Goal: Information Seeking & Learning: Learn about a topic

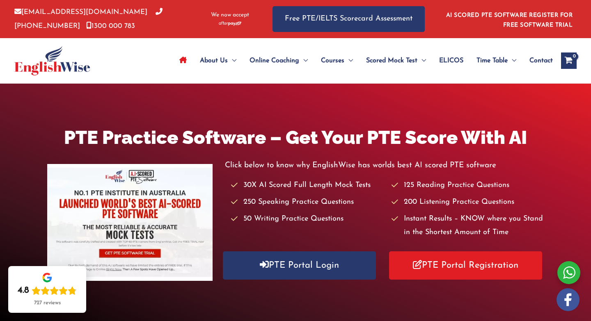
click at [522, 13] on link "AI SCORED PTE SOFTWARE REGISTER FOR FREE SOFTWARE TRIAL" at bounding box center [509, 20] width 127 height 16
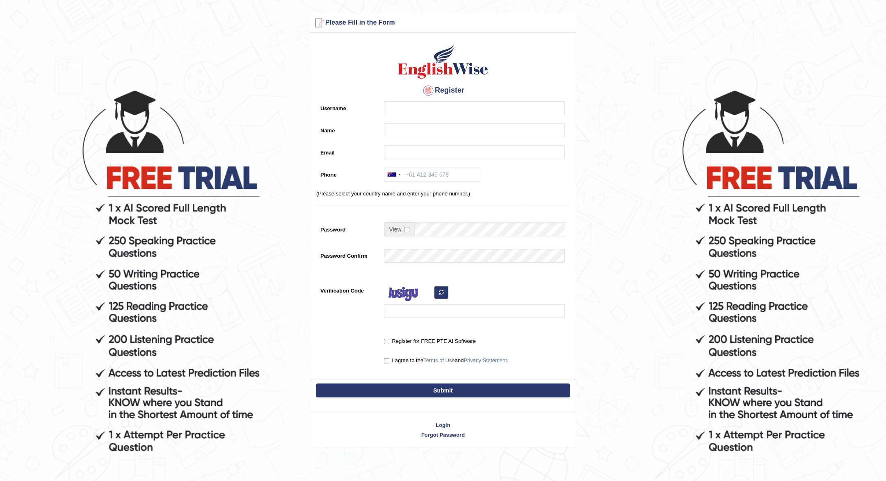
click at [445, 420] on div "Login Forgot Password" at bounding box center [443, 425] width 267 height 43
click at [443, 422] on link "Login" at bounding box center [443, 426] width 266 height 8
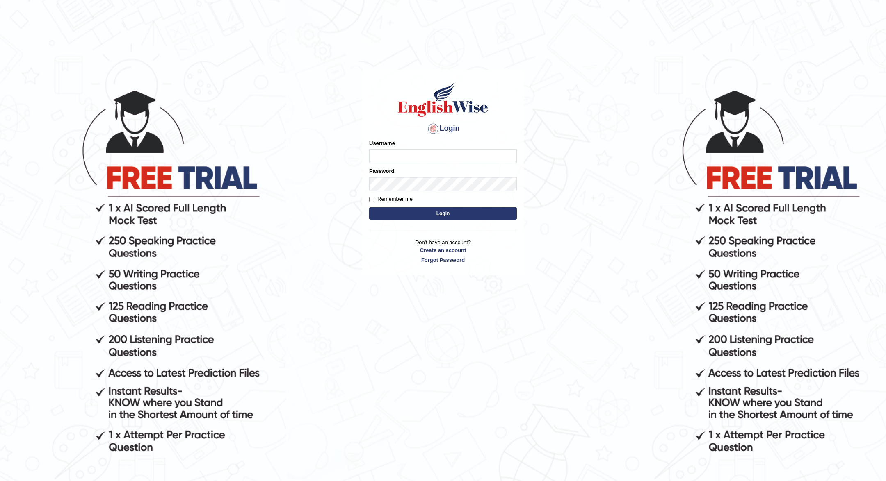
type input "JOLITA04"
click at [446, 209] on button "Login" at bounding box center [443, 214] width 148 height 12
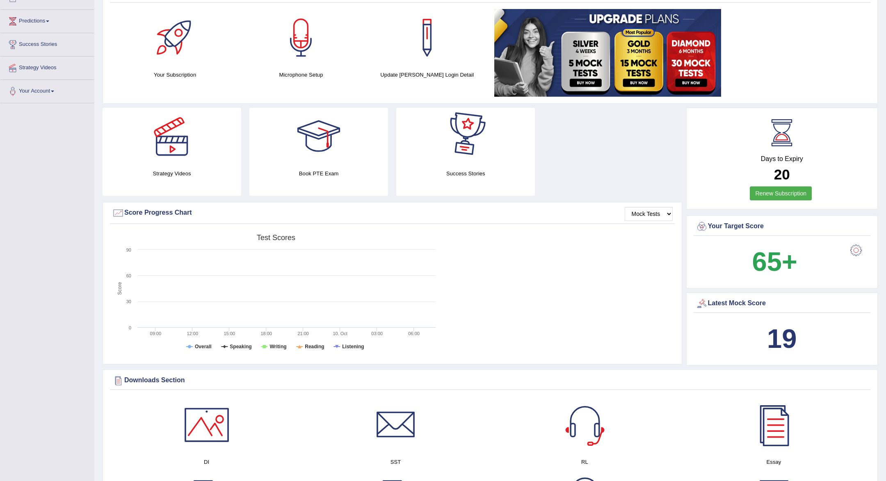
scroll to position [100, 0]
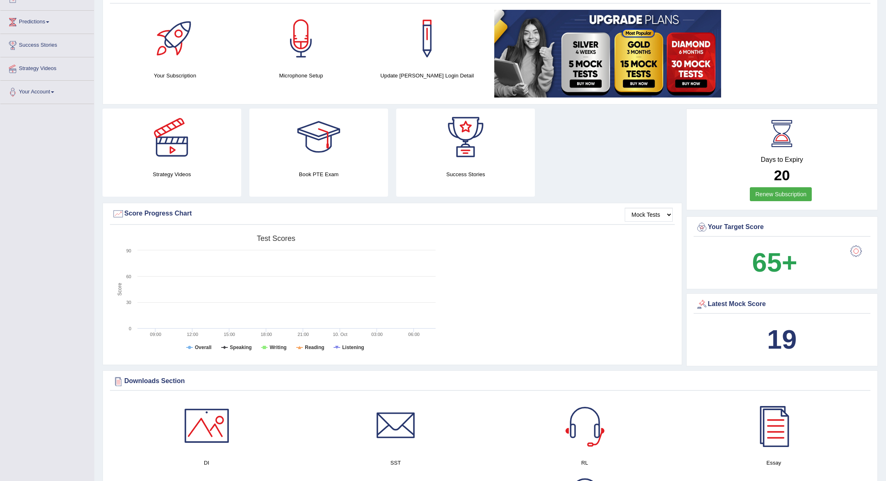
click at [634, 63] on img at bounding box center [607, 54] width 227 height 88
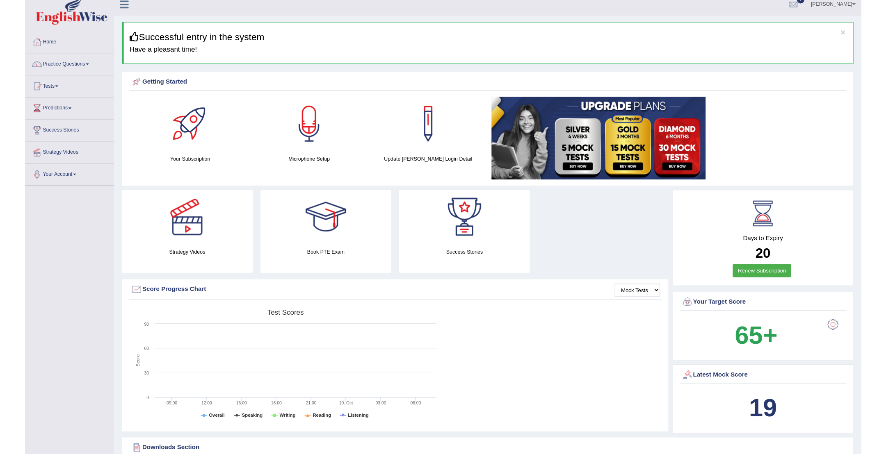
scroll to position [8, 0]
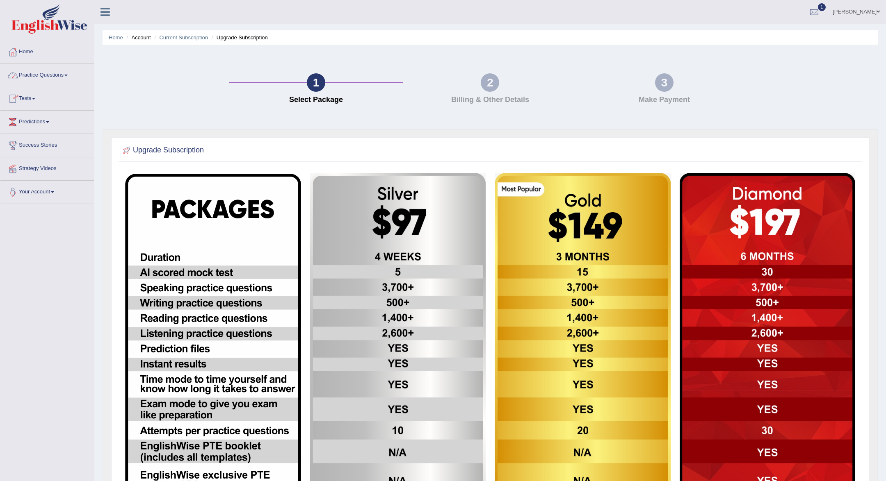
click at [68, 74] on link "Practice Questions" at bounding box center [47, 74] width 94 height 21
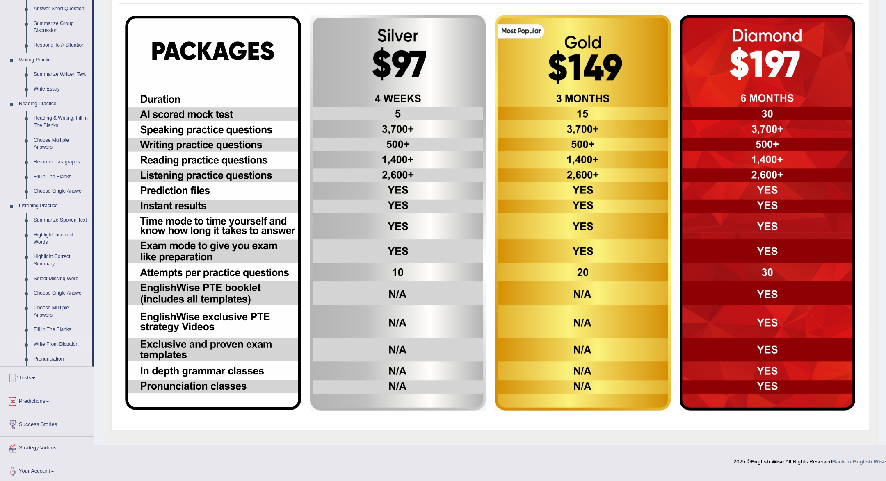
click at [47, 348] on link "Write From Dictation" at bounding box center [61, 345] width 62 height 15
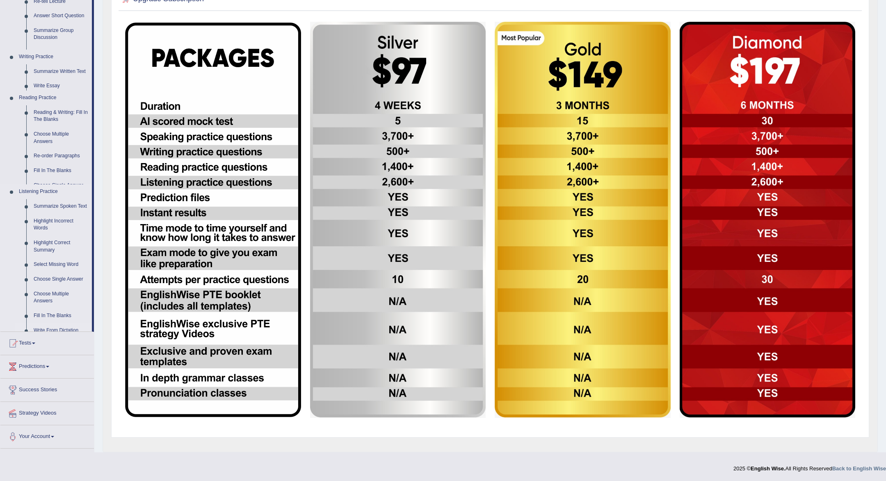
scroll to position [151, 0]
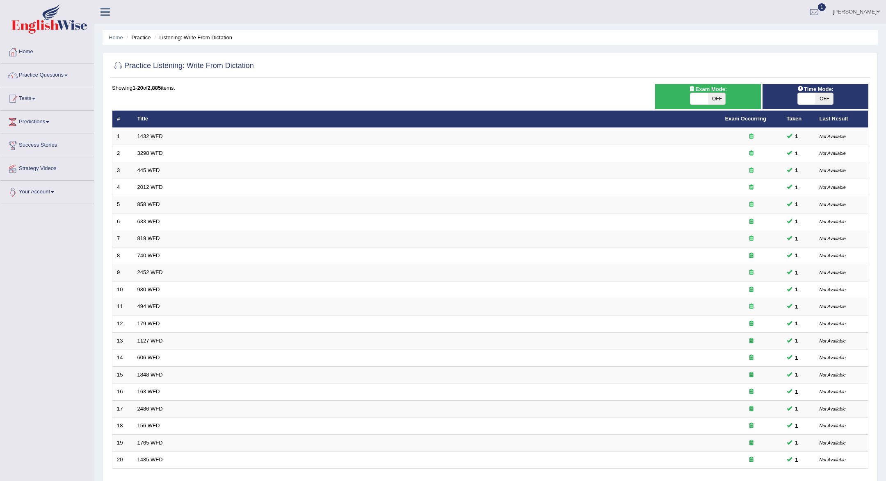
click at [721, 100] on span "OFF" at bounding box center [717, 98] width 18 height 11
checkbox input "true"
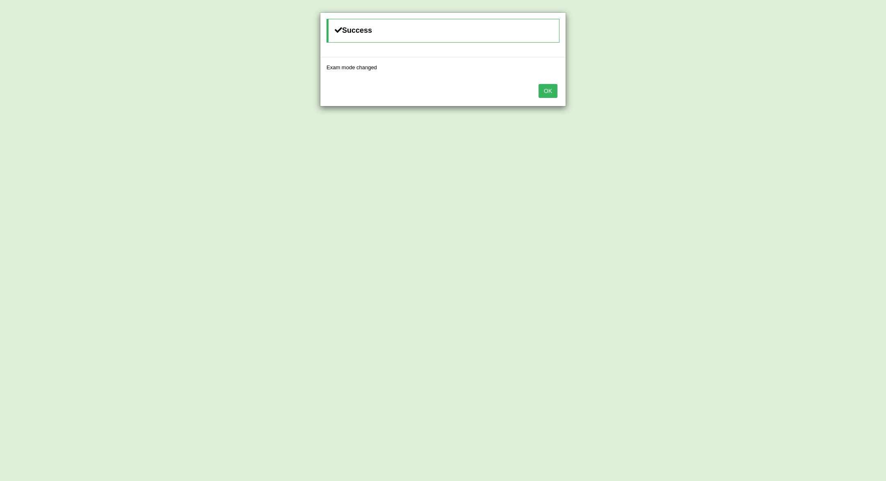
click at [552, 92] on button "OK" at bounding box center [547, 91] width 19 height 14
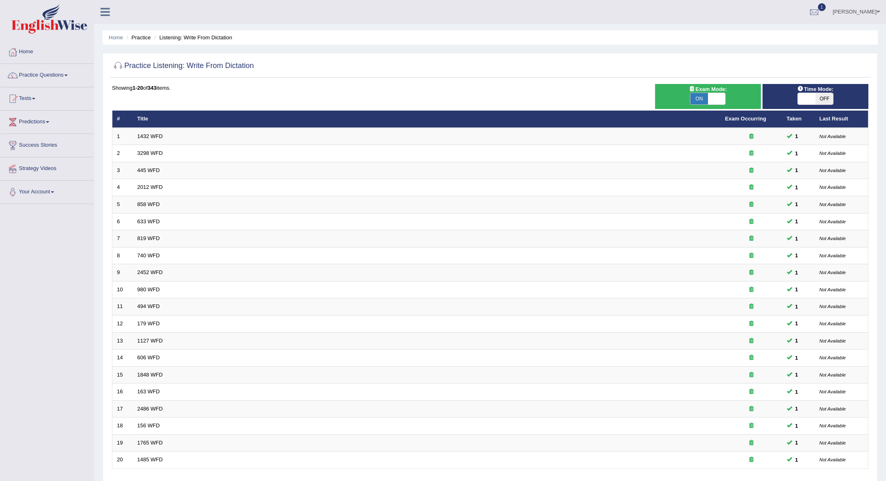
click at [819, 101] on span "OFF" at bounding box center [824, 98] width 18 height 11
checkbox input "true"
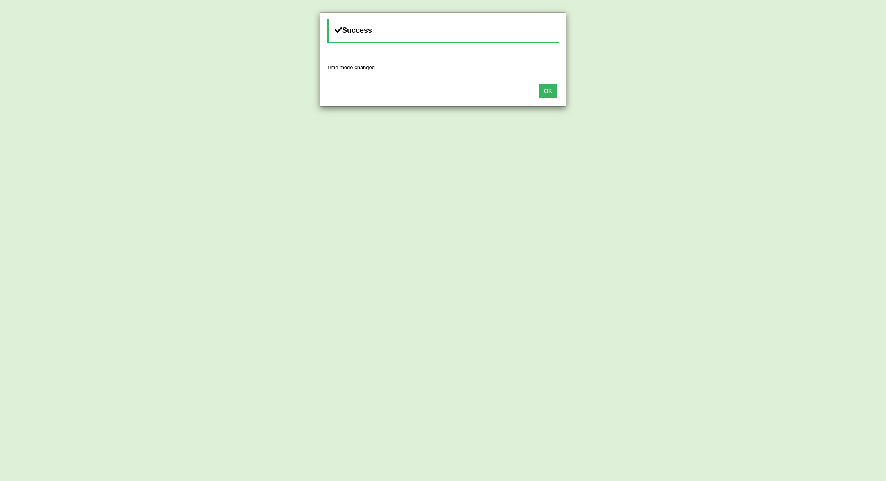
click at [553, 86] on button "OK" at bounding box center [547, 91] width 19 height 14
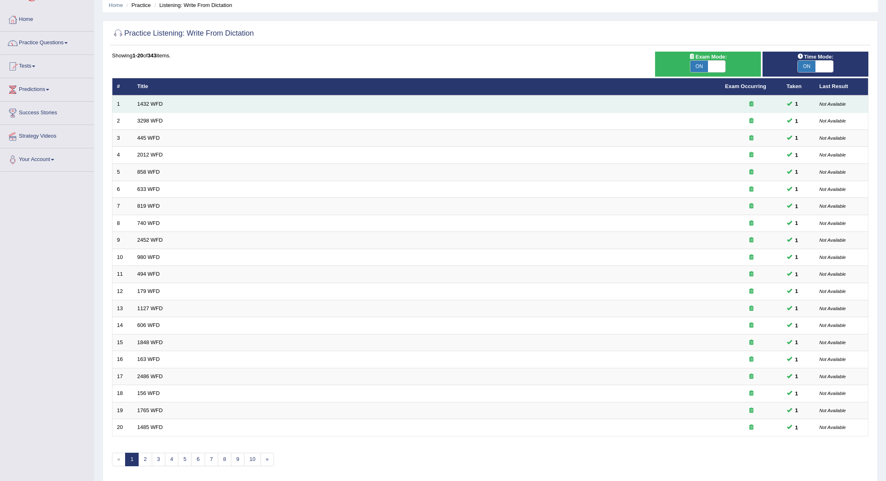
scroll to position [58, 0]
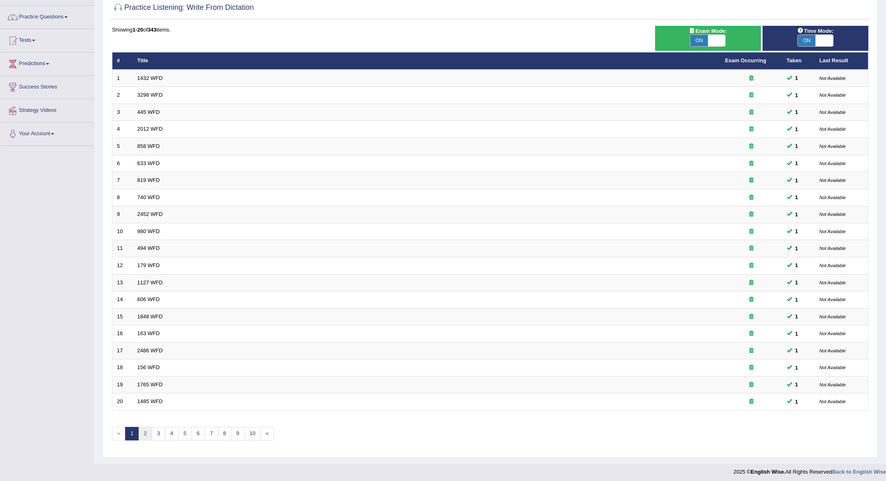
click at [144, 433] on link "2" at bounding box center [145, 434] width 14 height 14
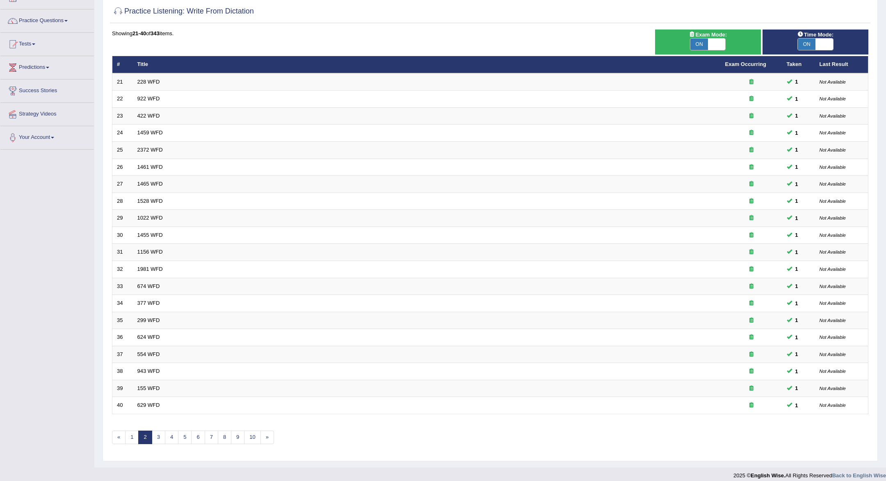
scroll to position [58, 0]
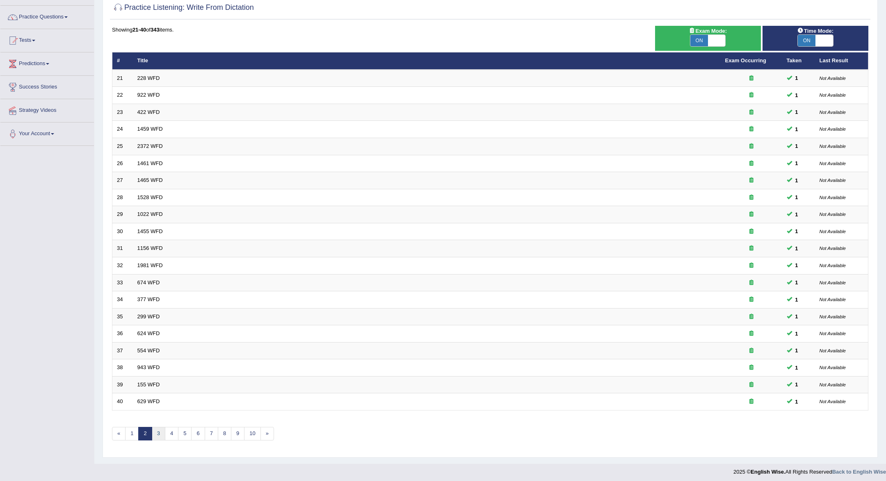
click at [155, 435] on link "3" at bounding box center [159, 434] width 14 height 14
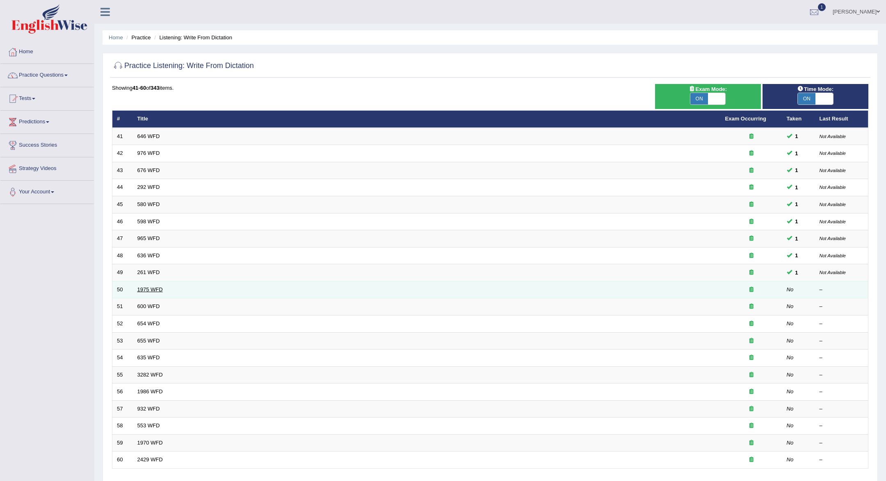
click at [143, 290] on link "1975 WFD" at bounding box center [149, 290] width 25 height 6
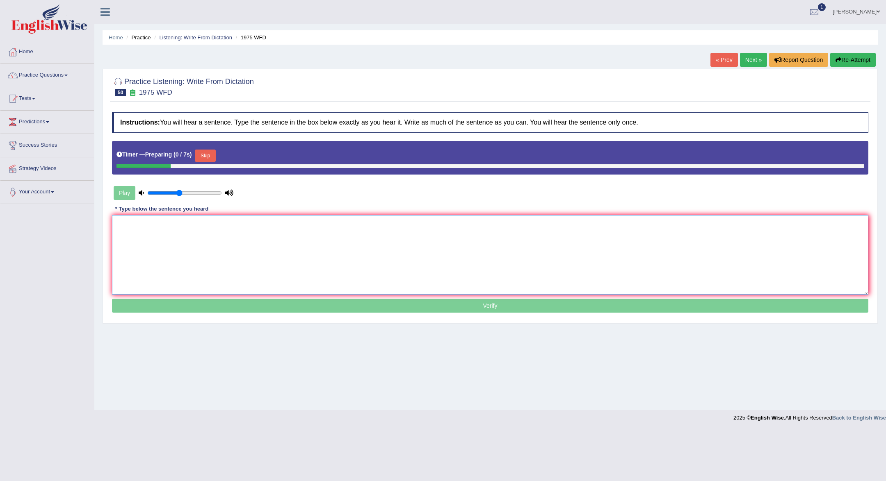
click at [168, 250] on textarea at bounding box center [490, 255] width 756 height 80
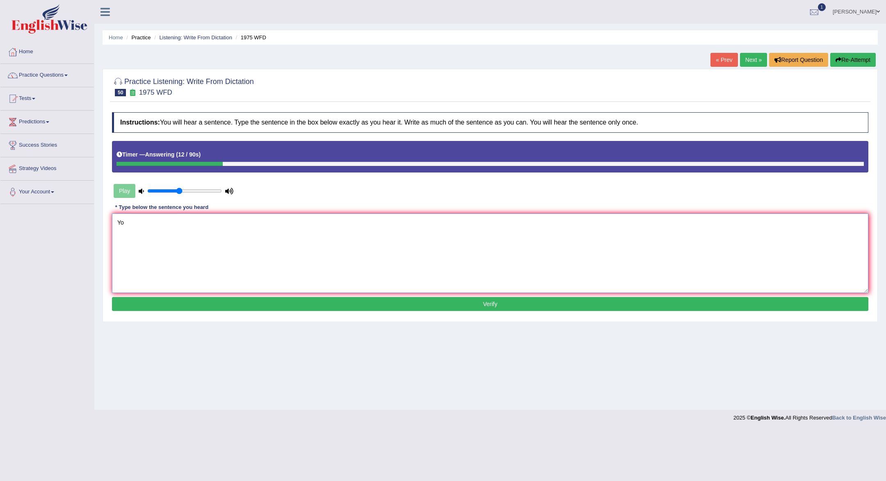
type textarea "Y"
type textarea "He is studies as a first prime minister."
click at [246, 301] on button "Verify" at bounding box center [490, 304] width 756 height 14
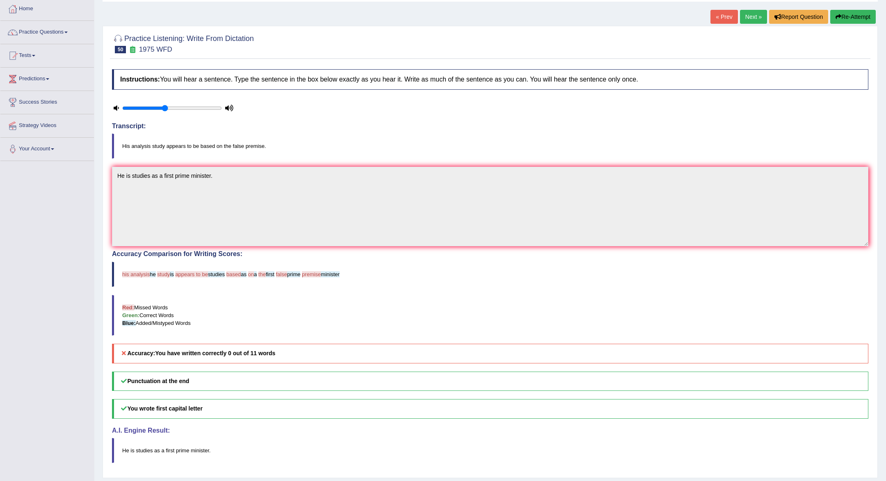
scroll to position [23, 0]
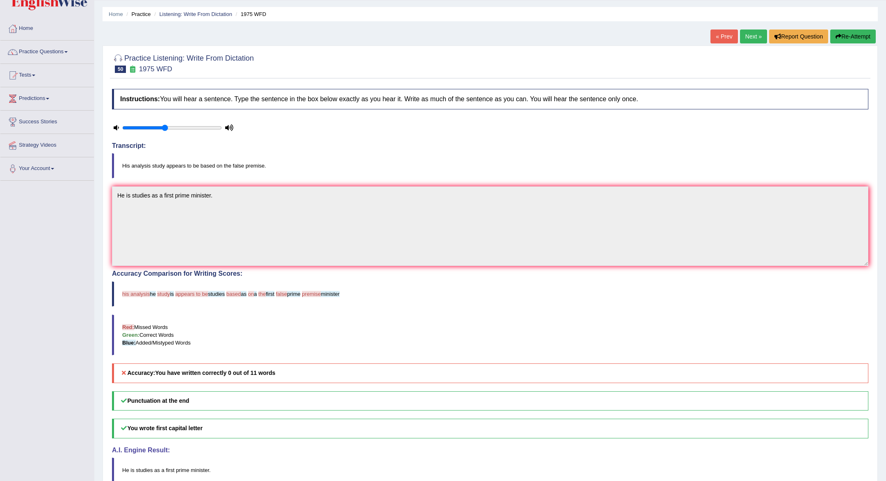
click at [749, 36] on link "Next »" at bounding box center [753, 37] width 27 height 14
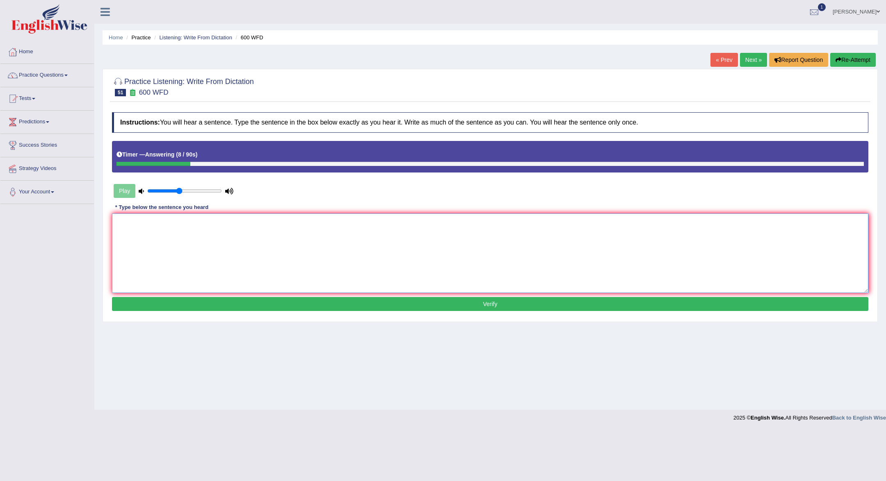
click at [621, 251] on textarea at bounding box center [490, 254] width 756 height 80
click at [522, 249] on textarea at bounding box center [490, 254] width 756 height 80
type textarea "Continuos students complet application form."
click at [541, 299] on button "Verify" at bounding box center [490, 304] width 756 height 14
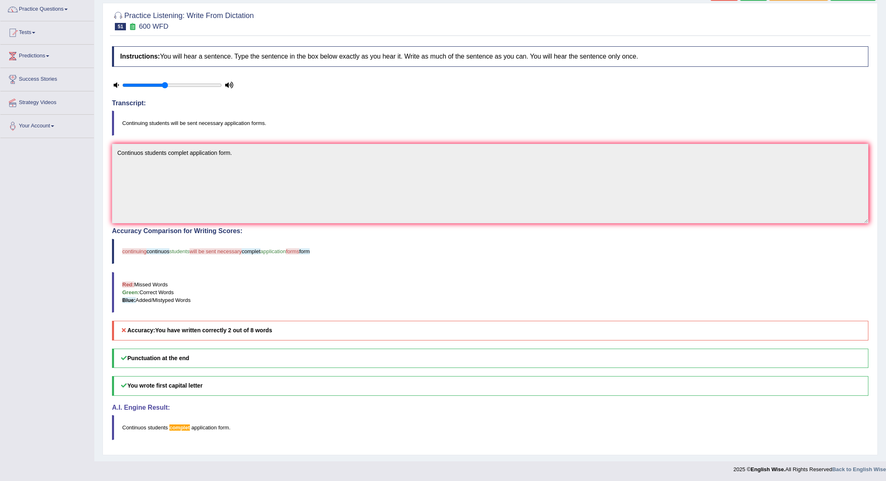
scroll to position [49, 0]
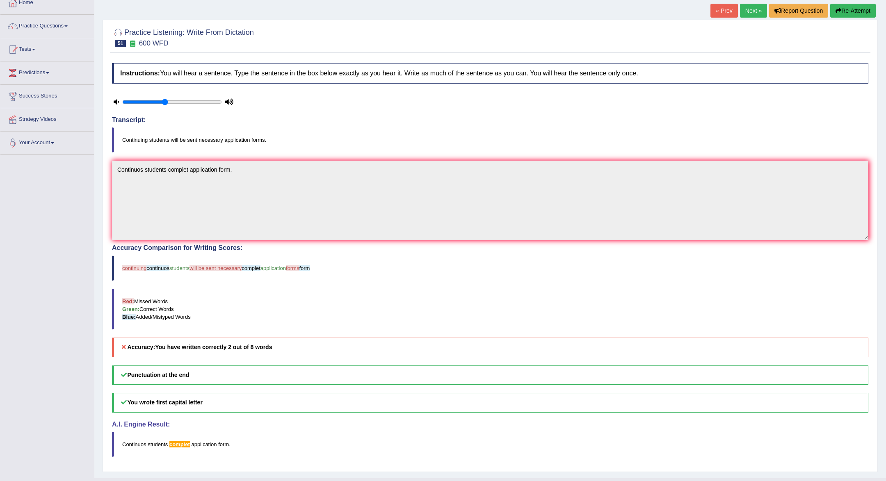
click at [748, 9] on link "Next »" at bounding box center [753, 11] width 27 height 14
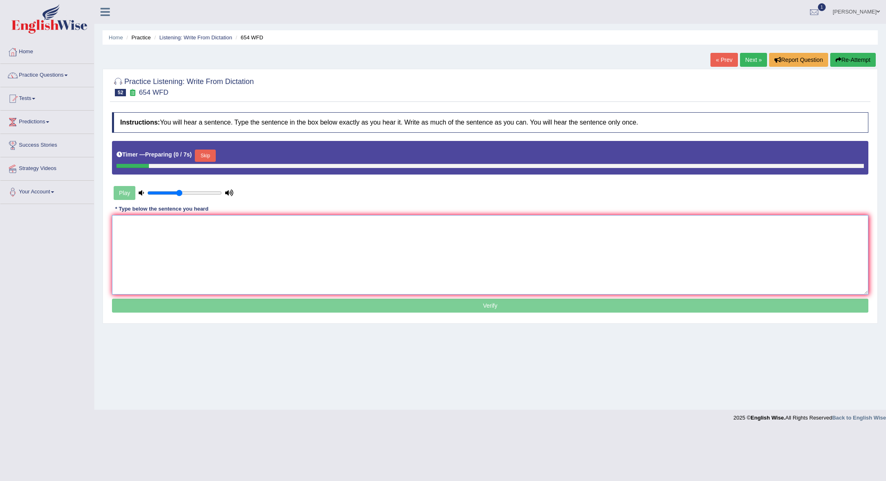
click at [435, 247] on textarea at bounding box center [490, 255] width 756 height 80
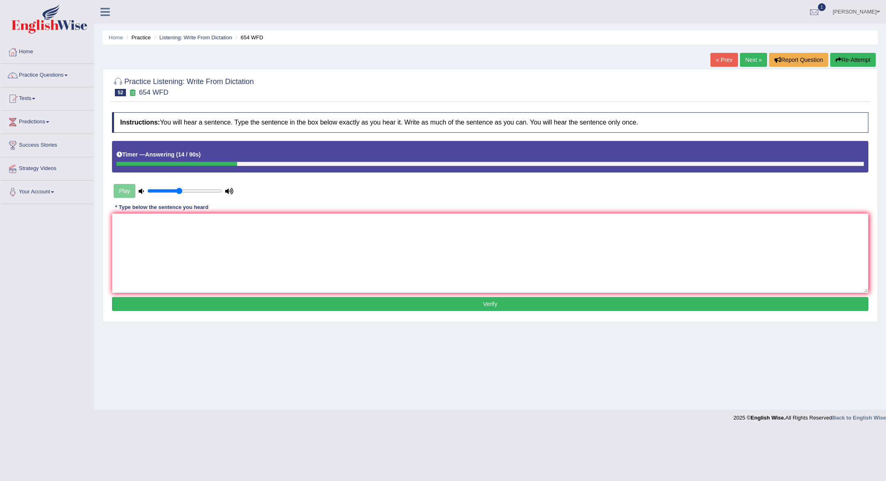
click at [290, 210] on div "Instructions: You will hear a sentence. Type the sentence in the box below exac…" at bounding box center [490, 212] width 760 height 209
click at [270, 229] on textarea at bounding box center [490, 254] width 756 height 80
click at [122, 215] on textarea "He study" at bounding box center [490, 254] width 756 height 80
click at [124, 222] on textarea "He study" at bounding box center [490, 254] width 756 height 80
click at [165, 227] on textarea "His study" at bounding box center [490, 254] width 756 height 80
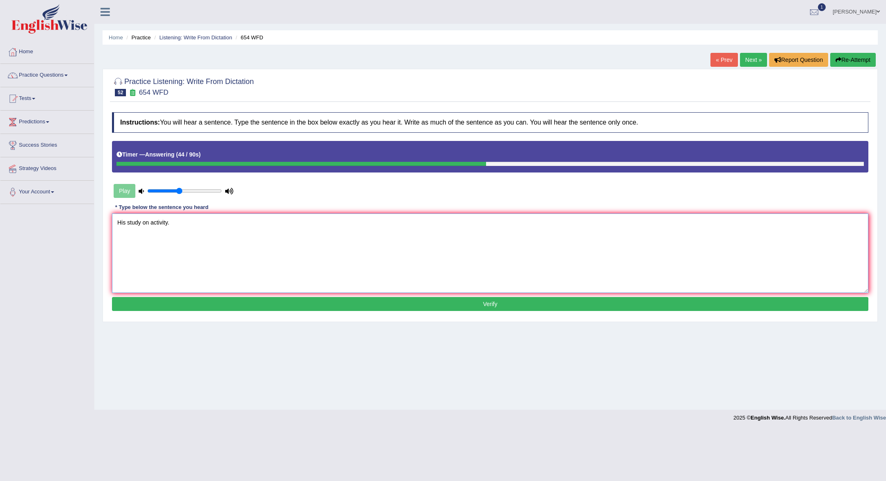
type textarea "His study on activity."
click at [314, 305] on button "Verify" at bounding box center [490, 304] width 756 height 14
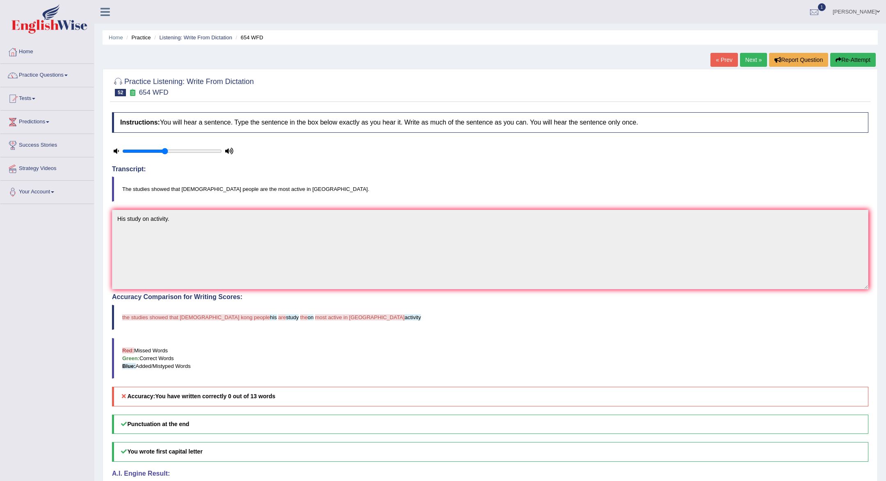
click at [755, 60] on link "Next »" at bounding box center [753, 60] width 27 height 14
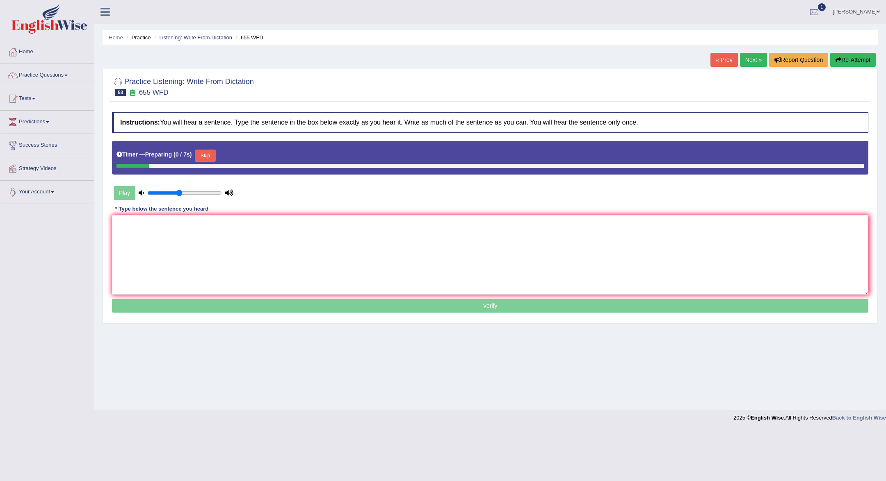
click at [439, 259] on textarea at bounding box center [490, 255] width 756 height 80
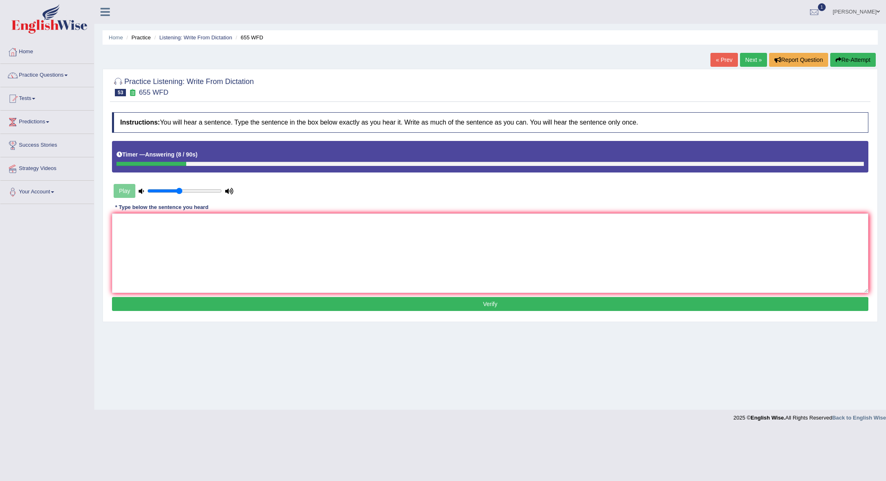
click at [439, 259] on textarea at bounding box center [490, 254] width 756 height 80
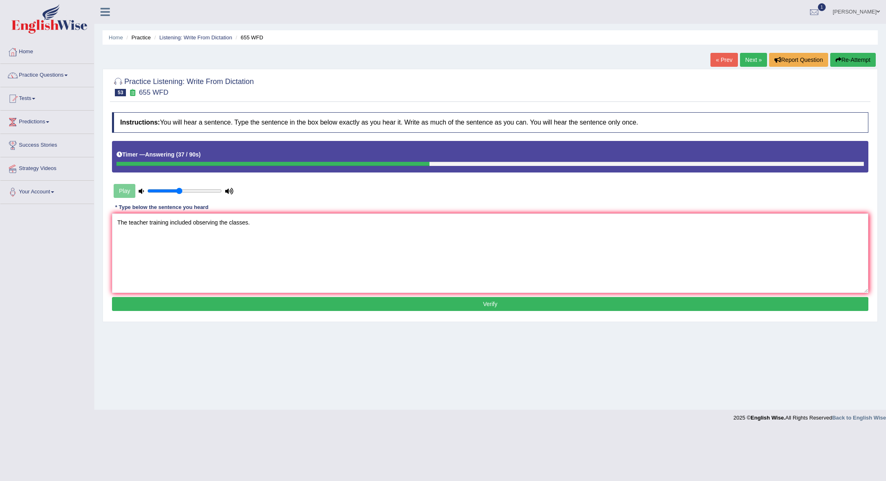
type textarea "The teacher training included observing the classes."
click at [459, 305] on button "Verify" at bounding box center [490, 304] width 756 height 14
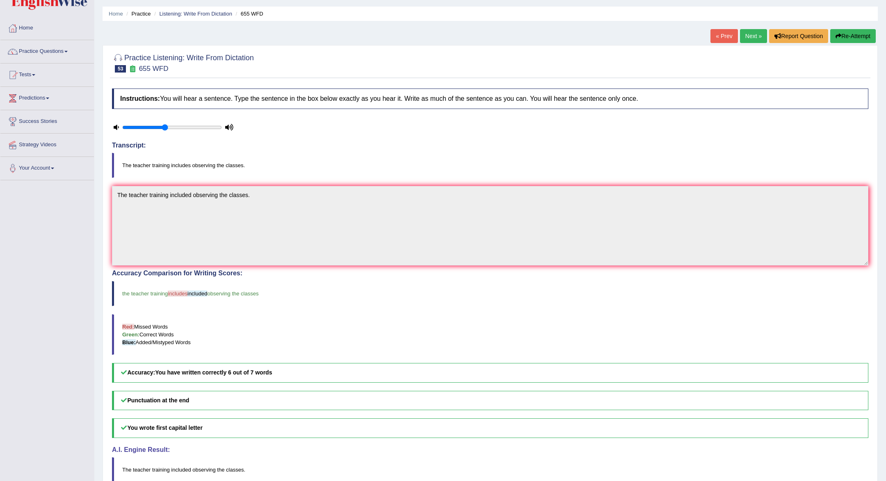
scroll to position [27, 0]
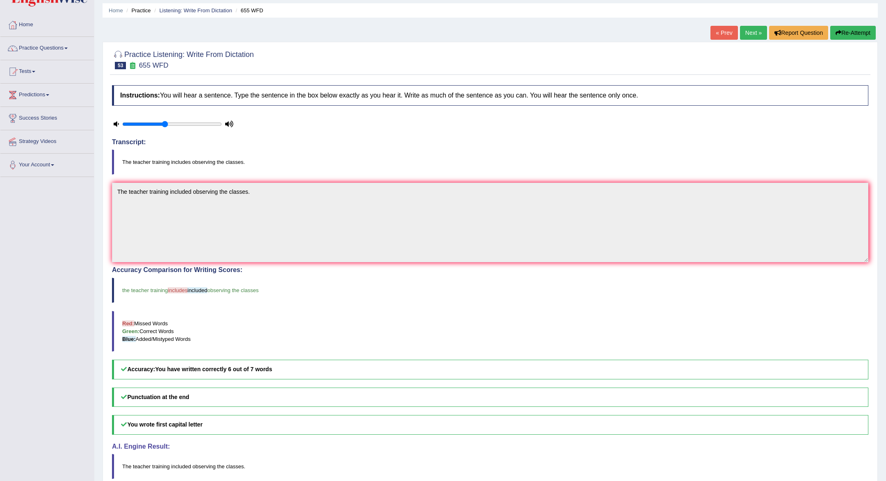
click at [748, 28] on link "Next »" at bounding box center [753, 33] width 27 height 14
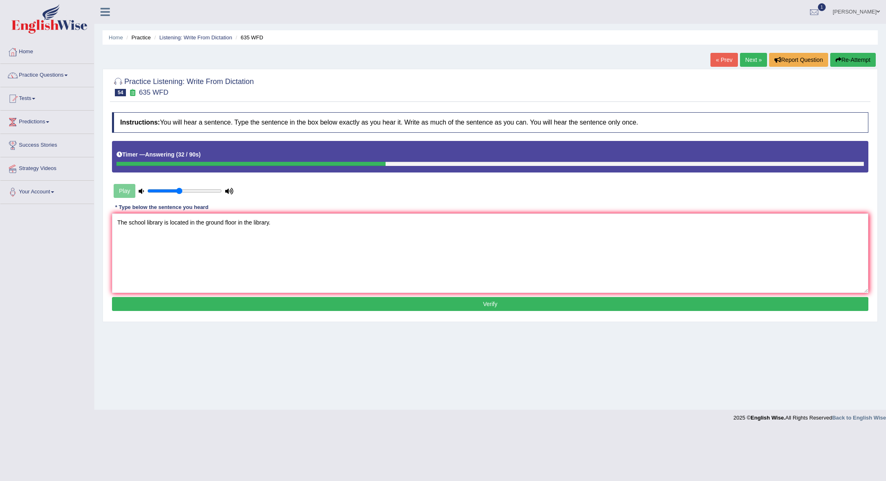
click at [242, 222] on textarea "The school library is located in the ground floor in the library." at bounding box center [490, 254] width 756 height 80
type textarea "The school library is located in the ground floor in the library."
click at [431, 306] on button "Verify" at bounding box center [490, 304] width 756 height 14
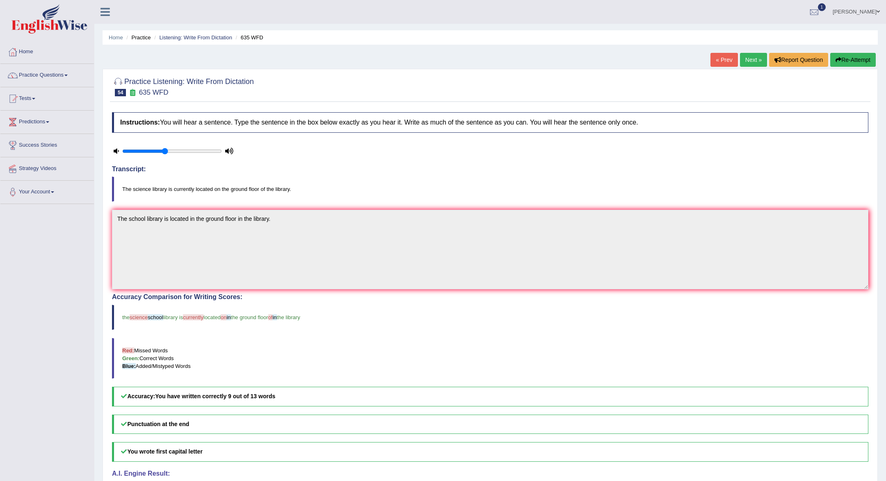
click at [754, 62] on link "Next »" at bounding box center [753, 60] width 27 height 14
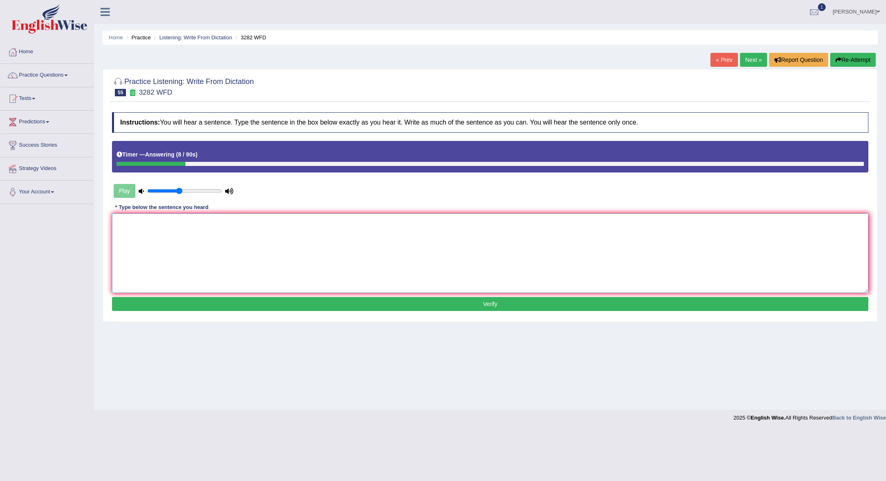
click at [677, 246] on textarea at bounding box center [490, 254] width 756 height 80
type textarea "Computers used to be available in an hour."
click at [640, 310] on button "Verify" at bounding box center [490, 304] width 756 height 14
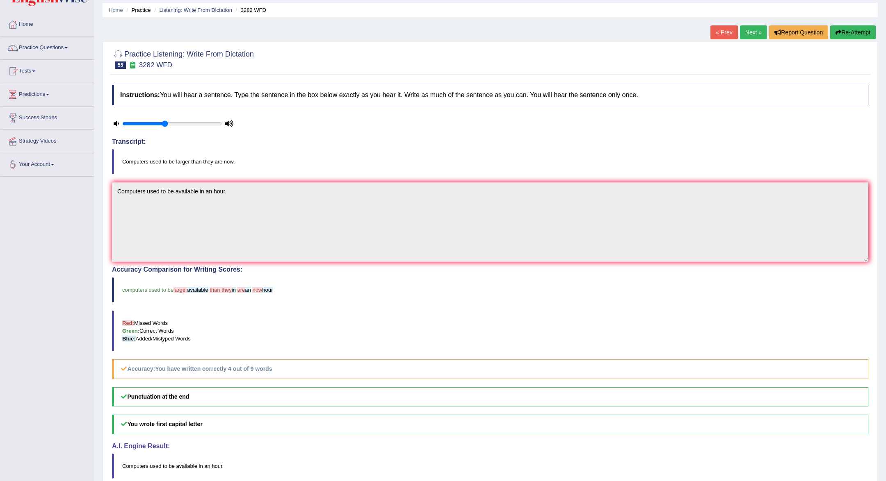
scroll to position [29, 0]
click at [757, 37] on link "Next »" at bounding box center [753, 31] width 27 height 14
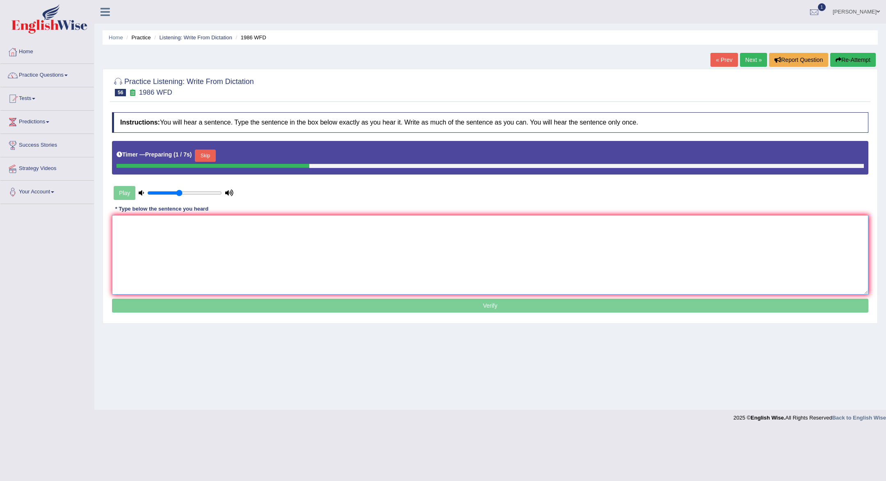
click at [565, 253] on textarea at bounding box center [490, 255] width 756 height 80
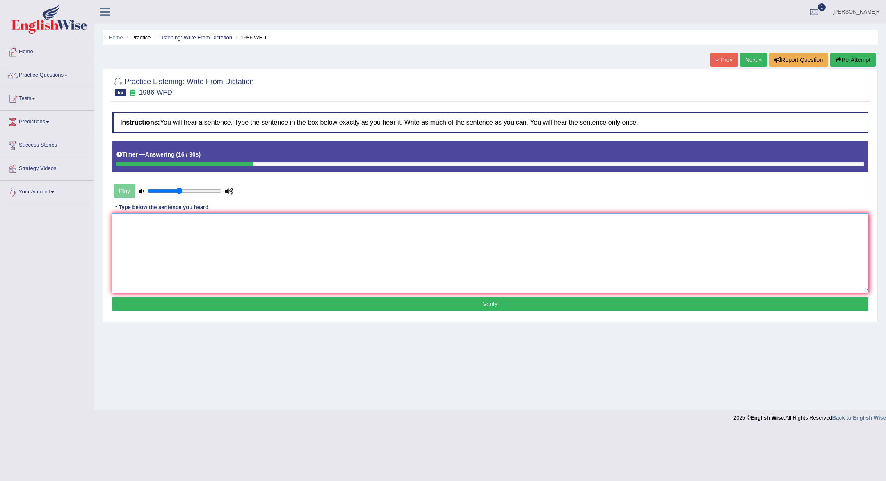
click at [564, 251] on textarea at bounding box center [490, 254] width 756 height 80
type textarea "a"
type textarea "A good academic paper represent."
click at [552, 298] on button "Verify" at bounding box center [490, 304] width 756 height 14
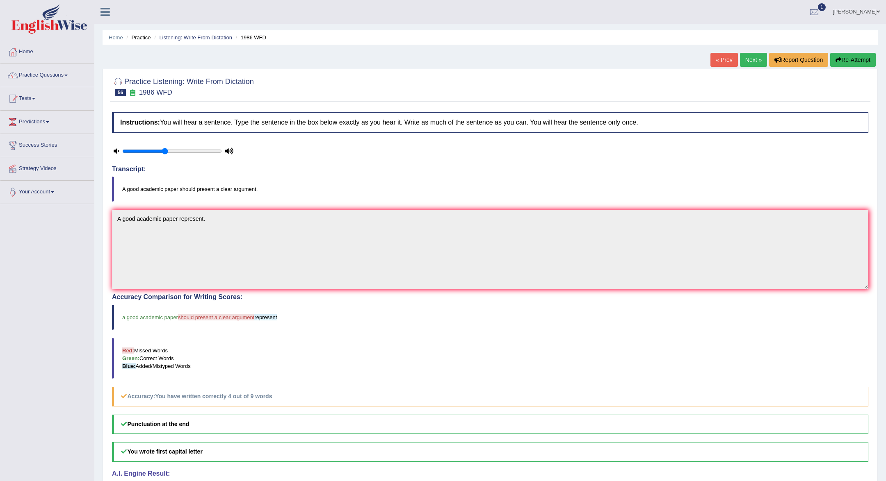
click at [750, 61] on link "Next »" at bounding box center [753, 60] width 27 height 14
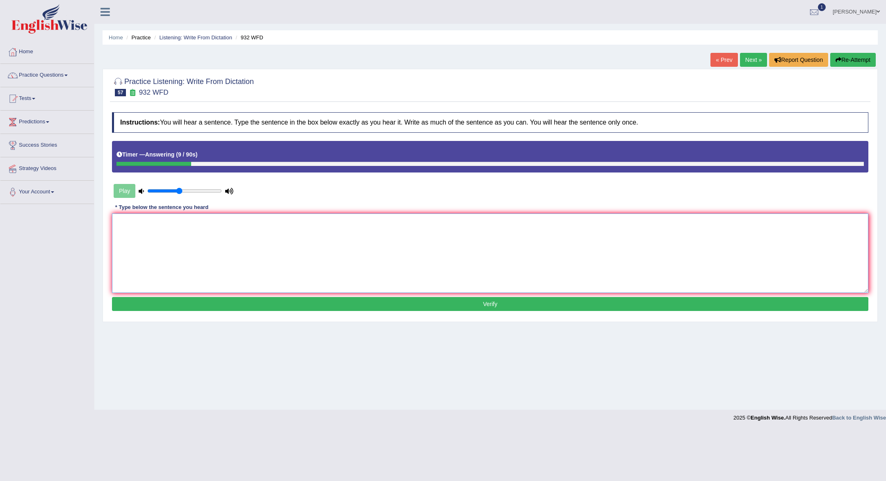
click at [555, 262] on textarea at bounding box center [490, 254] width 756 height 80
type textarea "Take the firts by plane for the university."
click at [545, 309] on button "Verify" at bounding box center [490, 304] width 756 height 14
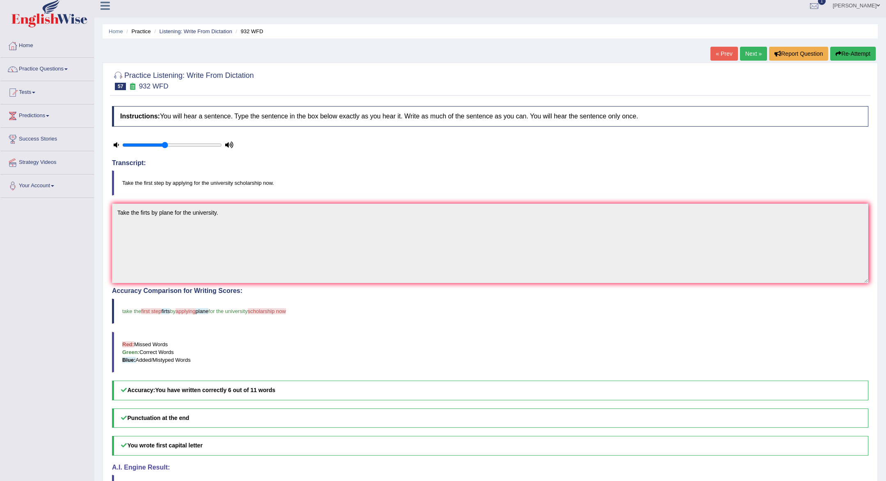
scroll to position [7, 0]
click at [745, 54] on link "Next »" at bounding box center [753, 53] width 27 height 14
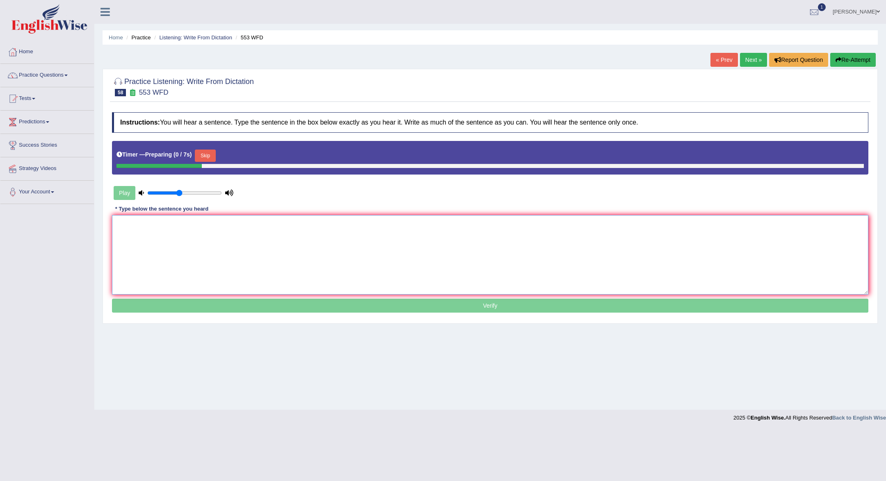
click at [442, 251] on textarea at bounding box center [490, 255] width 756 height 80
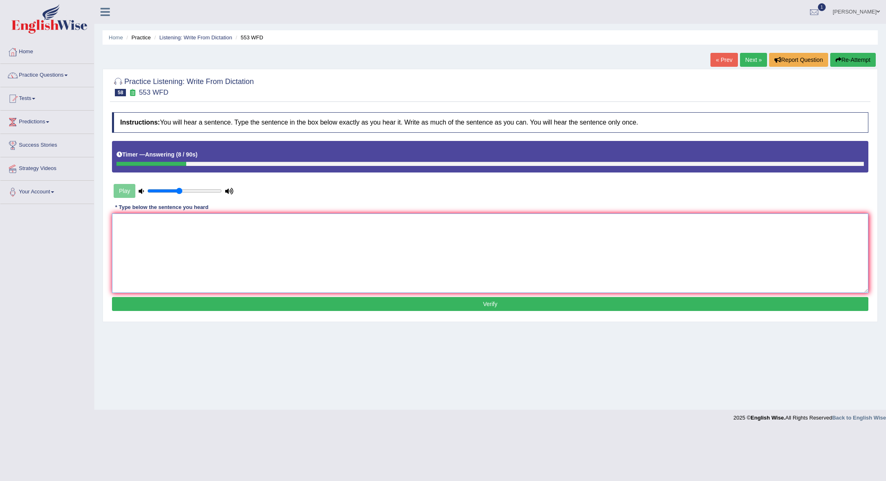
click at [433, 249] on textarea at bounding box center [490, 254] width 756 height 80
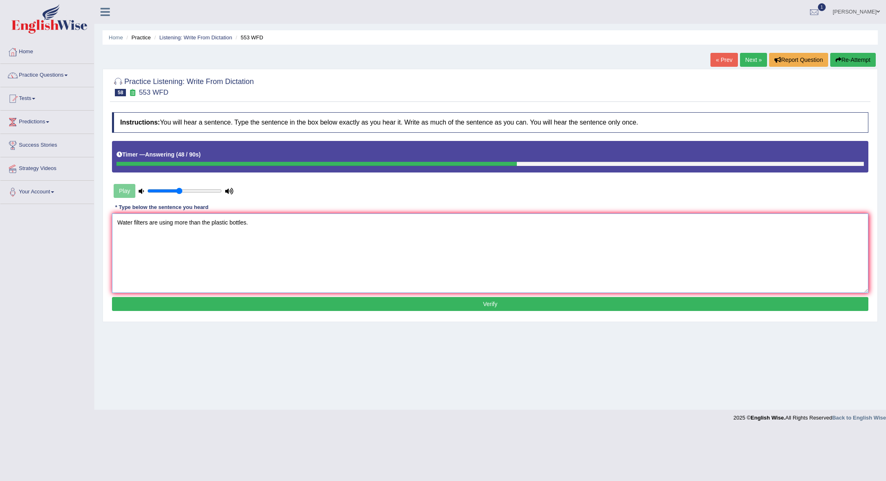
type textarea "Water filters are using more than the plastic bottles."
click at [452, 304] on button "Verify" at bounding box center [490, 304] width 756 height 14
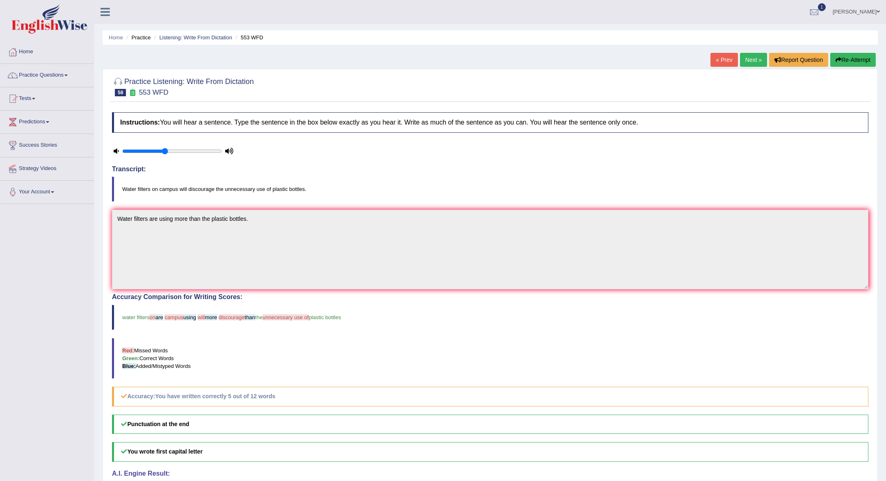
click at [754, 64] on link "Next »" at bounding box center [753, 60] width 27 height 14
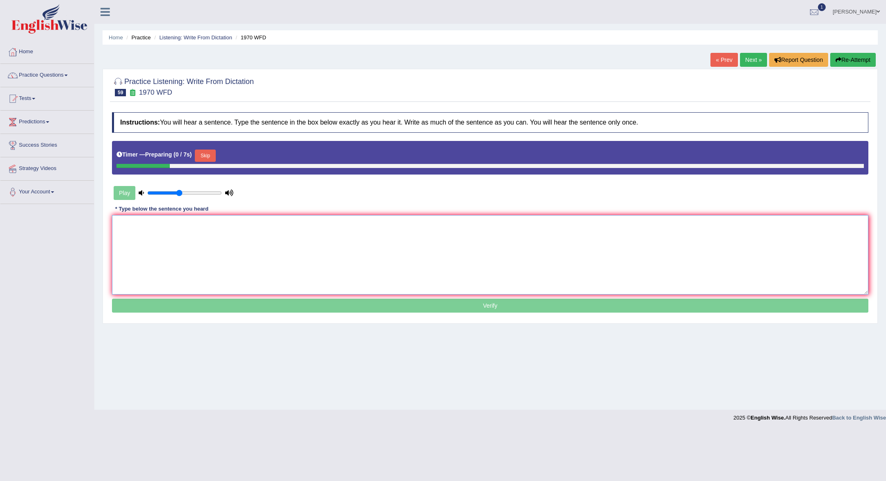
click at [488, 268] on textarea at bounding box center [490, 255] width 756 height 80
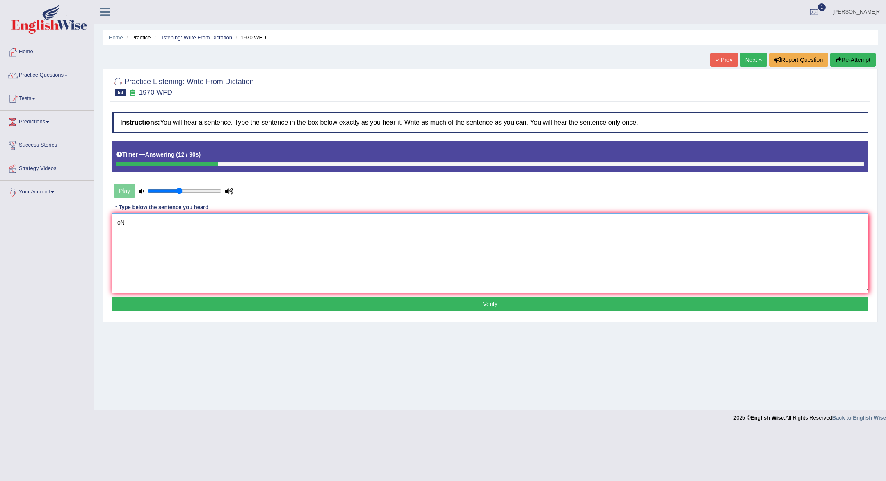
type textarea "o"
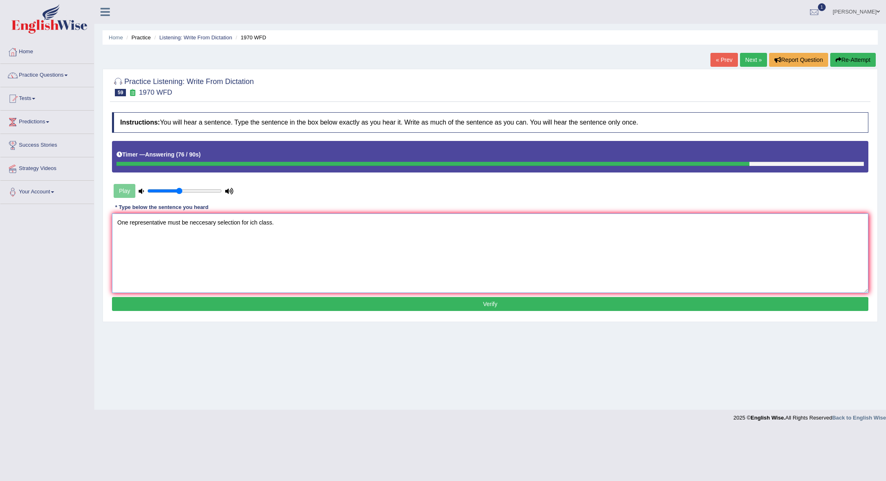
click at [258, 222] on textarea "One representative must be neccesary selection for ich class." at bounding box center [490, 254] width 756 height 80
type textarea "One representative must be neccesary selection for each class."
click at [471, 299] on button "Verify" at bounding box center [490, 304] width 756 height 14
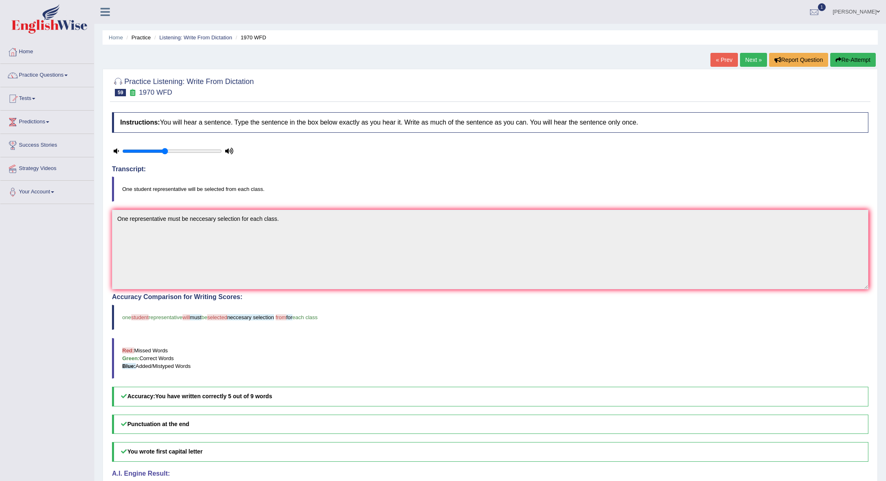
scroll to position [1, 0]
click at [756, 58] on link "Next »" at bounding box center [753, 59] width 27 height 14
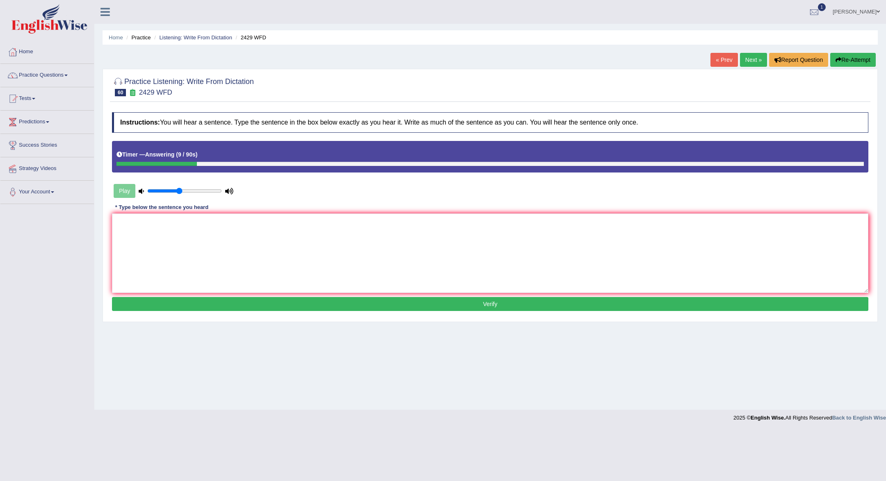
type textarea "b"
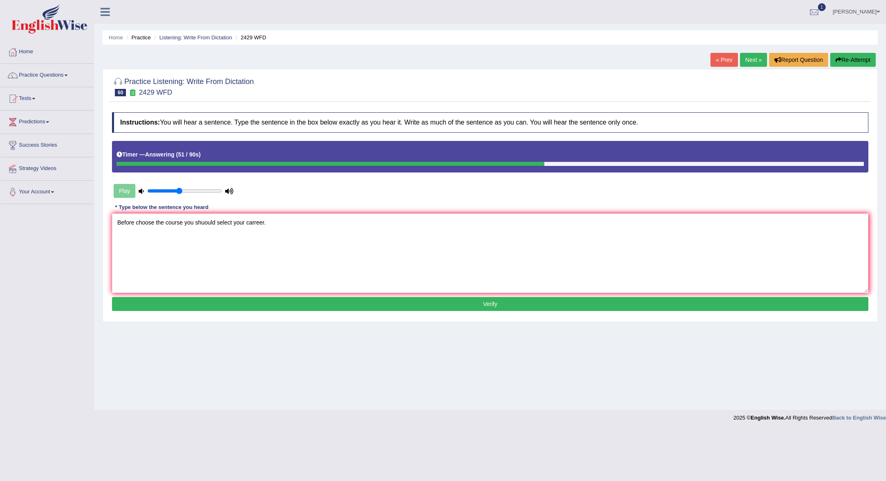
type textarea "Before choose the course you shuould select your carreer."
click at [344, 301] on button "Verify" at bounding box center [490, 304] width 756 height 14
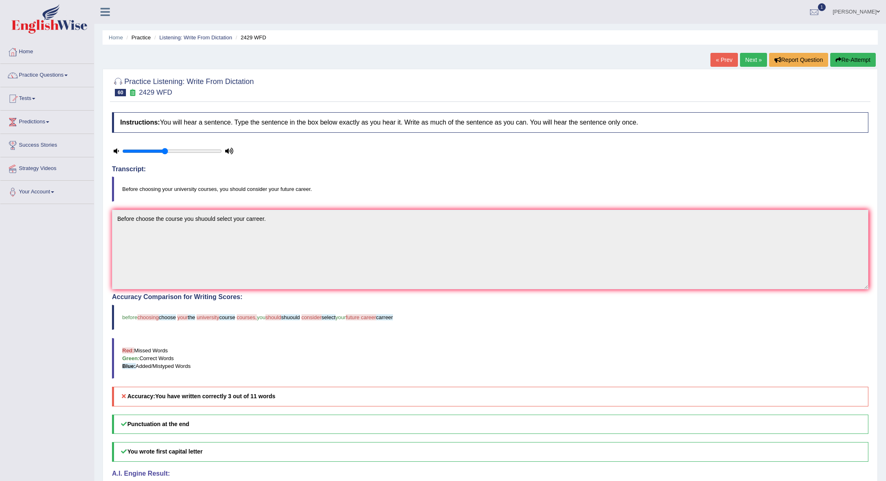
click at [750, 59] on link "Next »" at bounding box center [753, 60] width 27 height 14
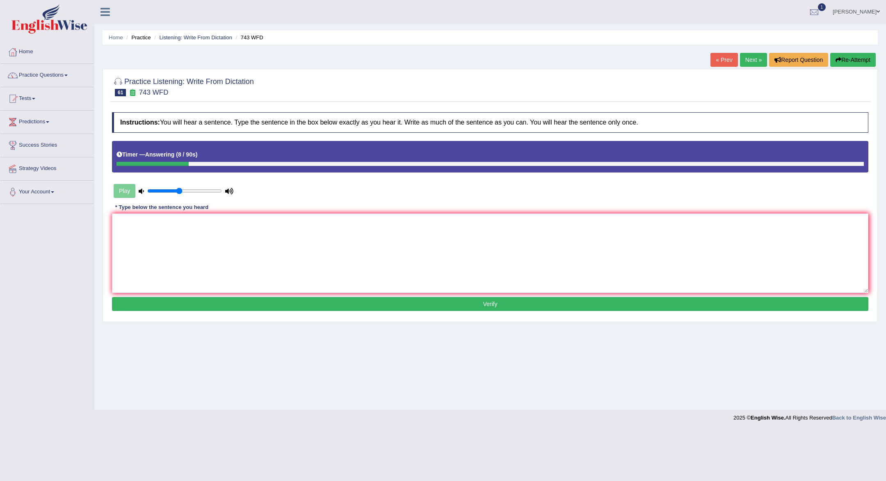
click at [529, 208] on div "Instructions: You will hear a sentence. Type the sentence in the box below exac…" at bounding box center [490, 212] width 760 height 209
click at [516, 230] on textarea at bounding box center [490, 254] width 756 height 80
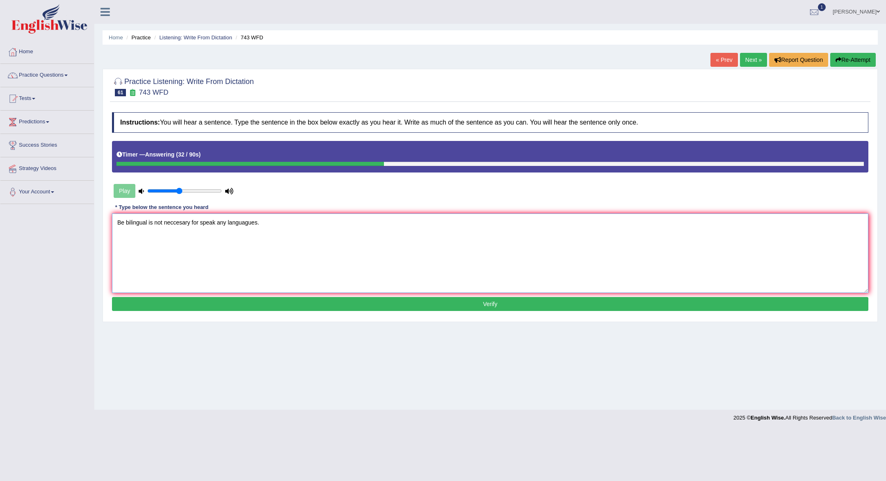
type textarea "Be bilingual is not neccesary for speak any languagues."
click at [528, 304] on button "Verify" at bounding box center [490, 304] width 756 height 14
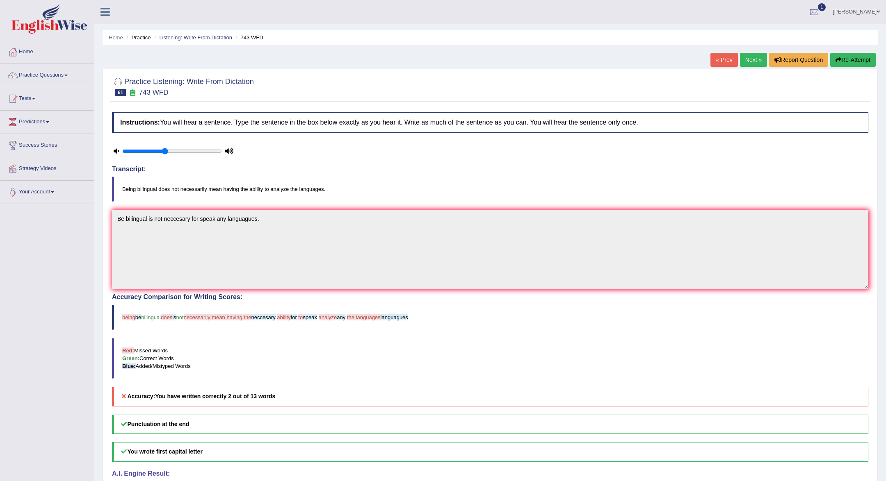
click at [754, 59] on link "Next »" at bounding box center [753, 60] width 27 height 14
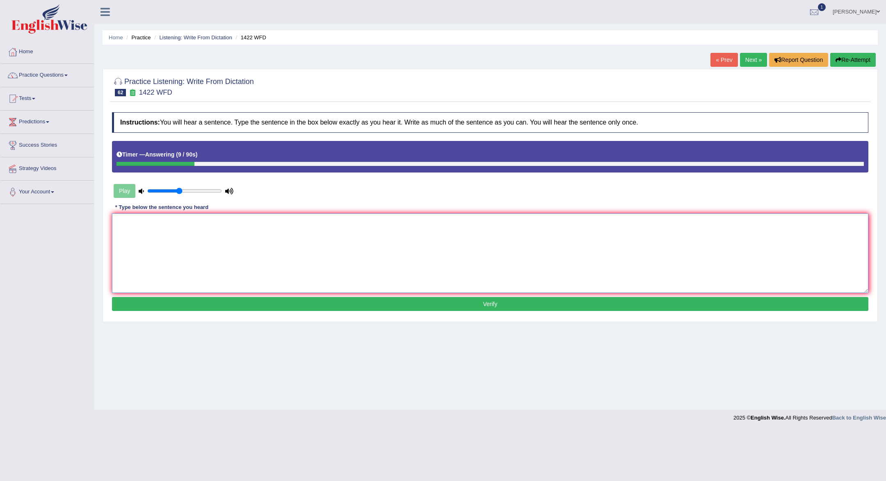
click at [566, 262] on textarea at bounding box center [490, 254] width 756 height 80
type textarea "We are looking news engaged learners."
click at [582, 308] on button "Verify" at bounding box center [490, 304] width 756 height 14
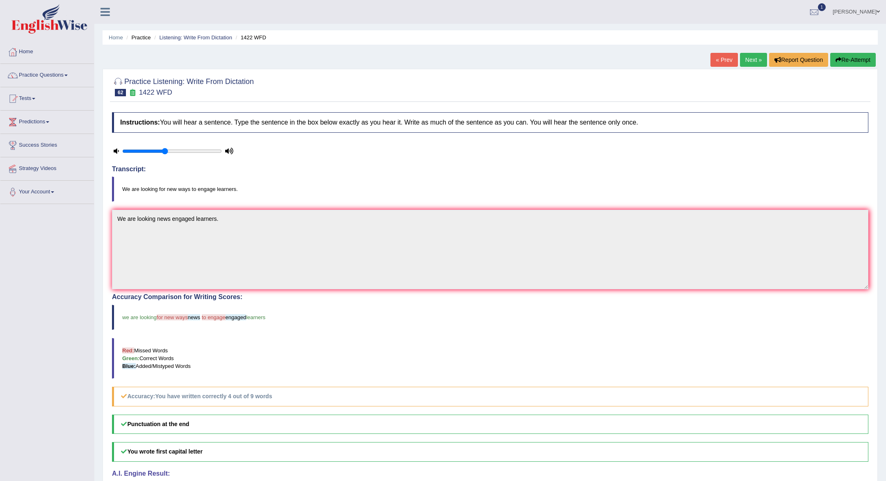
click at [744, 58] on link "Next »" at bounding box center [753, 60] width 27 height 14
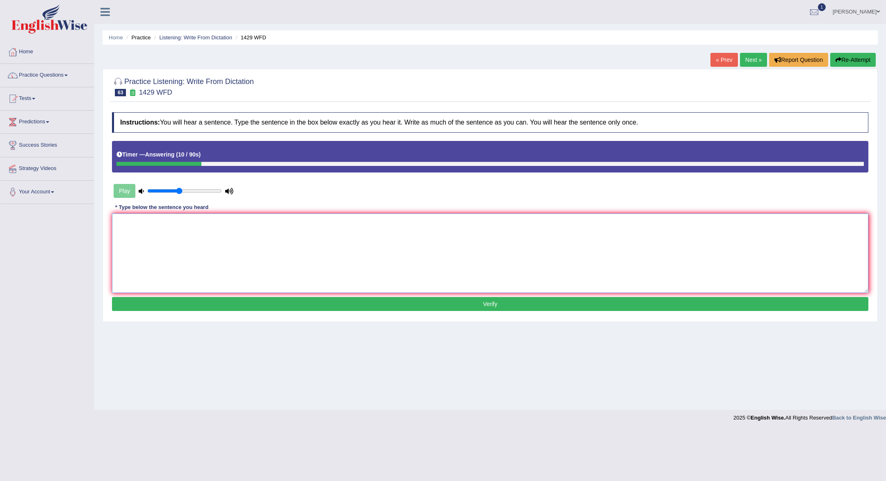
click at [412, 260] on textarea at bounding box center [490, 254] width 756 height 80
type textarea "W"
type textarea "h"
type textarea "E"
type textarea "w"
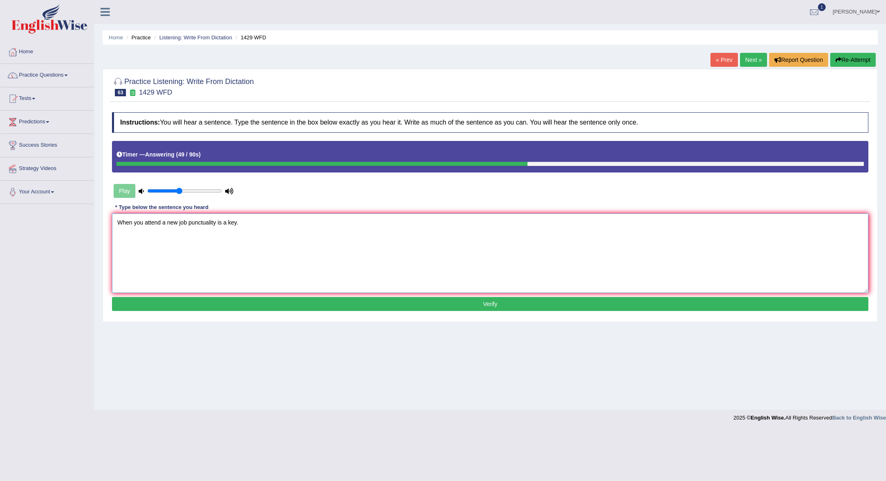
type textarea "When you attend a new job punctuality is a key."
click at [278, 235] on textarea "When you attend a new job punctuality is a key." at bounding box center [490, 254] width 756 height 80
click at [308, 300] on button "Verify" at bounding box center [490, 304] width 756 height 14
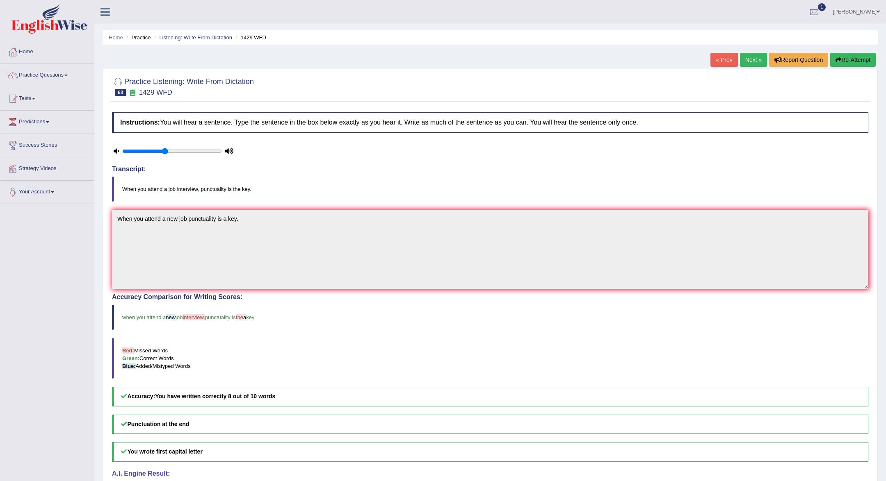
click at [753, 64] on link "Next »" at bounding box center [753, 60] width 27 height 14
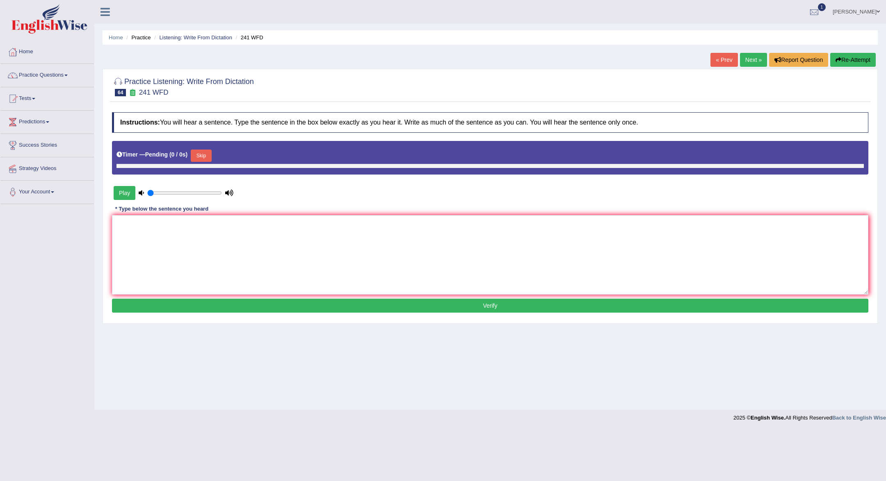
type input "0.45"
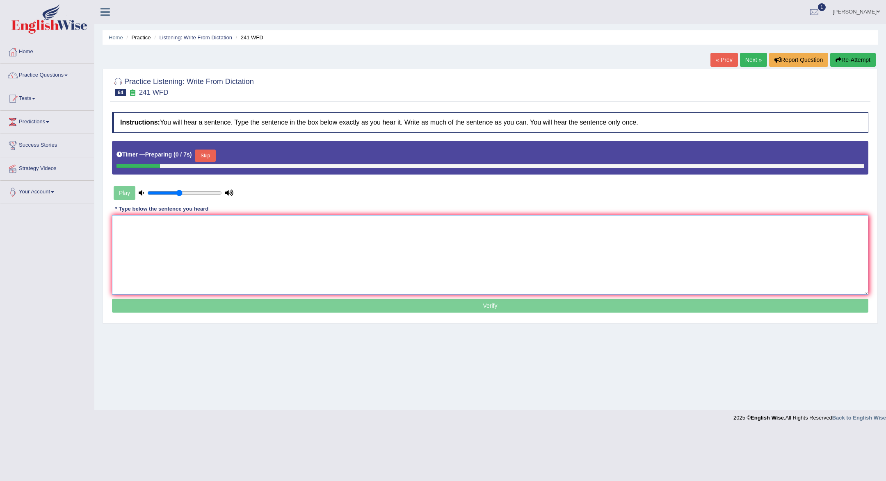
click at [534, 232] on textarea at bounding box center [490, 255] width 756 height 80
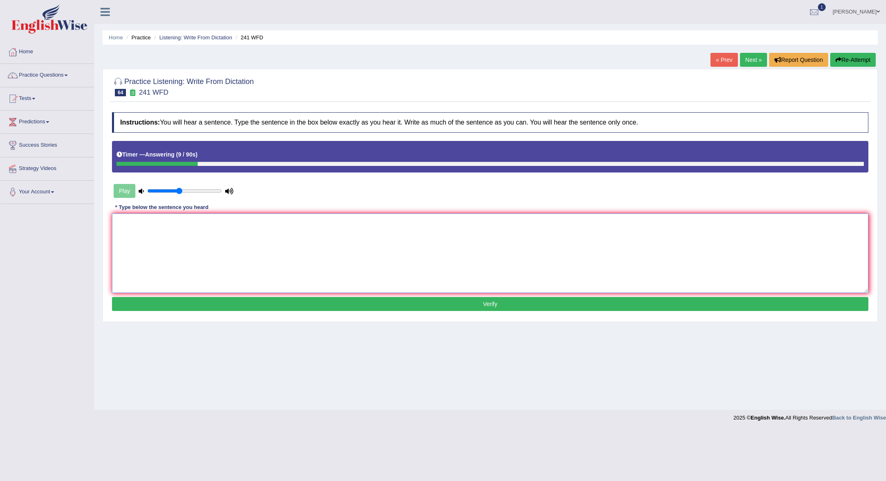
click at [503, 237] on textarea at bounding box center [490, 254] width 756 height 80
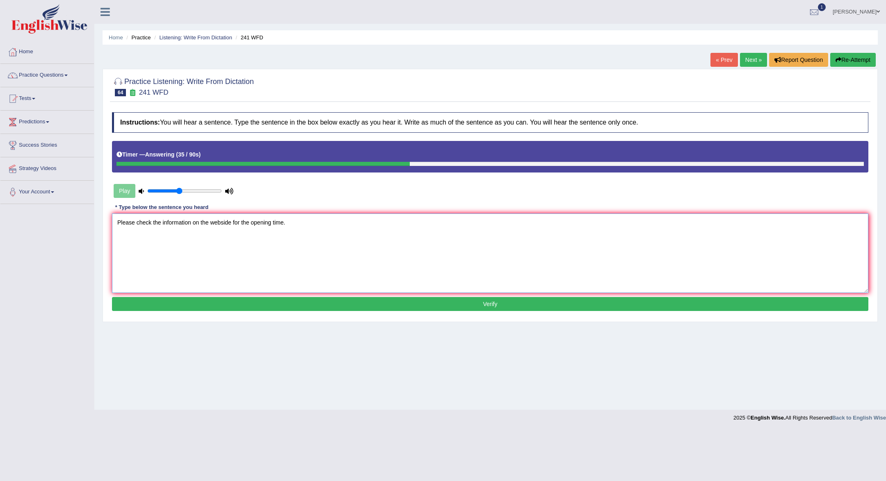
type textarea "Please check the information on the webside for the opening time."
click at [360, 298] on button "Verify" at bounding box center [490, 304] width 756 height 14
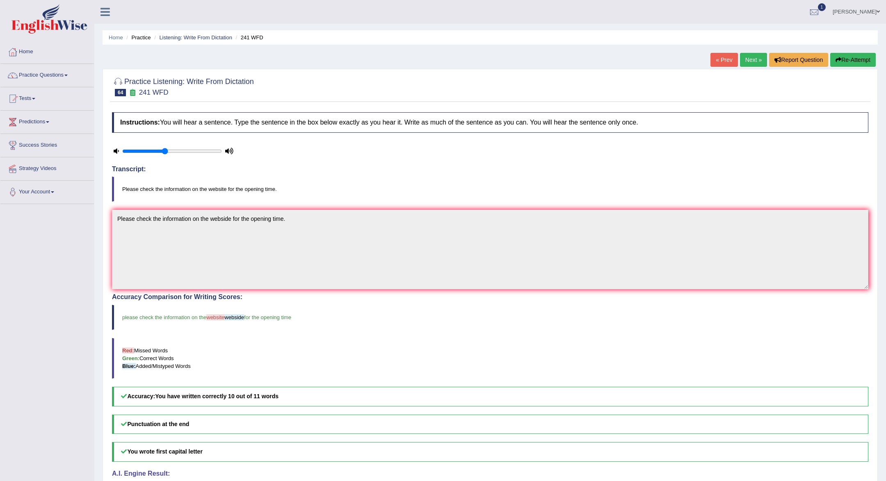
scroll to position [27, 0]
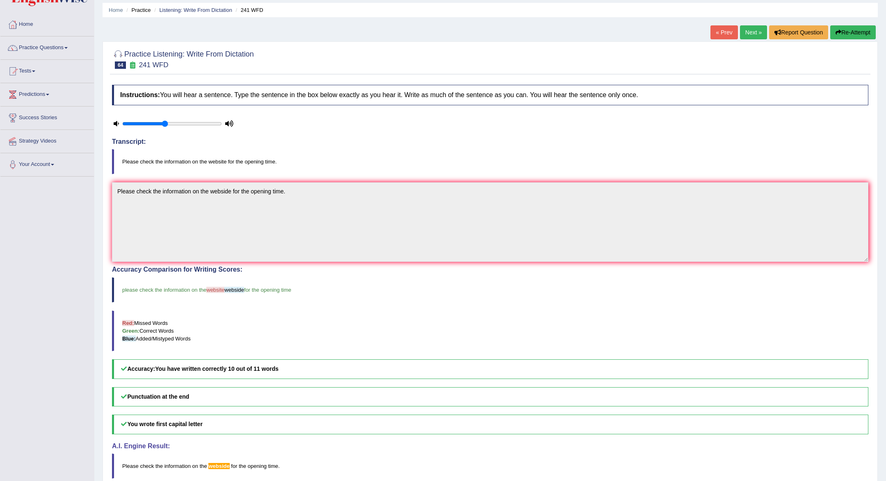
click at [752, 33] on link "Next »" at bounding box center [753, 32] width 27 height 14
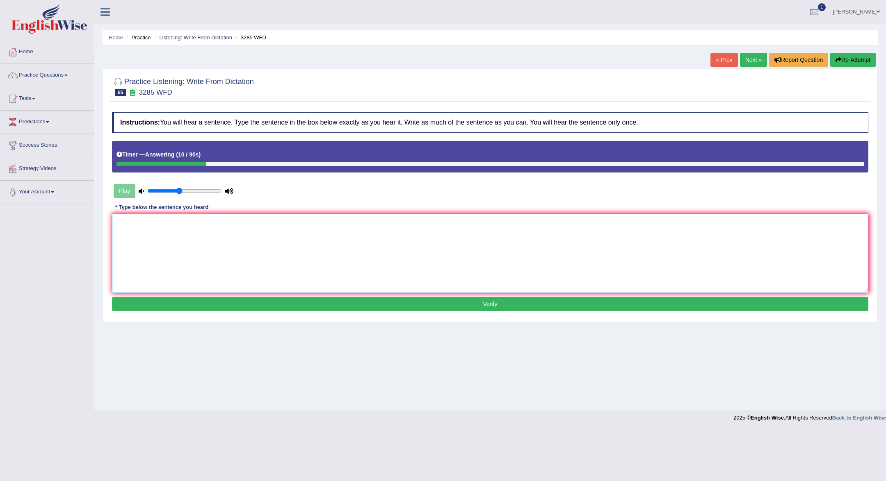
click at [592, 246] on textarea at bounding box center [490, 254] width 756 height 80
type textarea "Population has a short increase in the century years."
click at [569, 302] on button "Verify" at bounding box center [490, 304] width 756 height 14
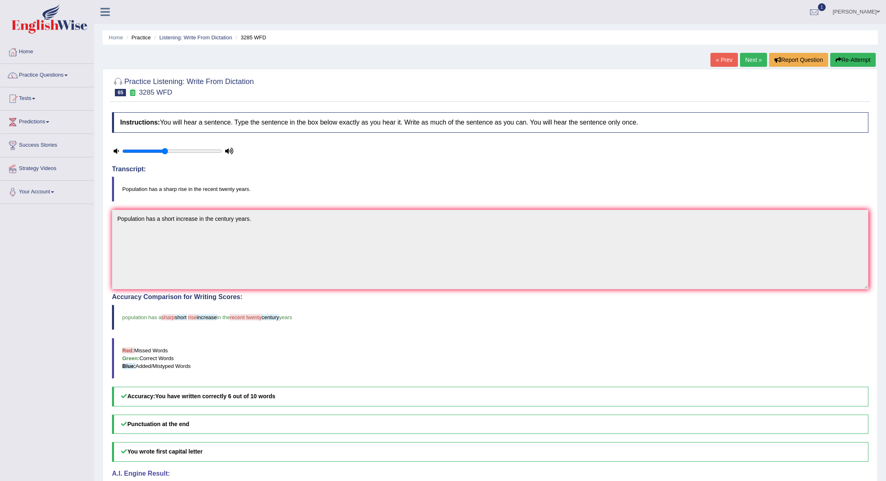
click at [750, 59] on link "Next »" at bounding box center [753, 60] width 27 height 14
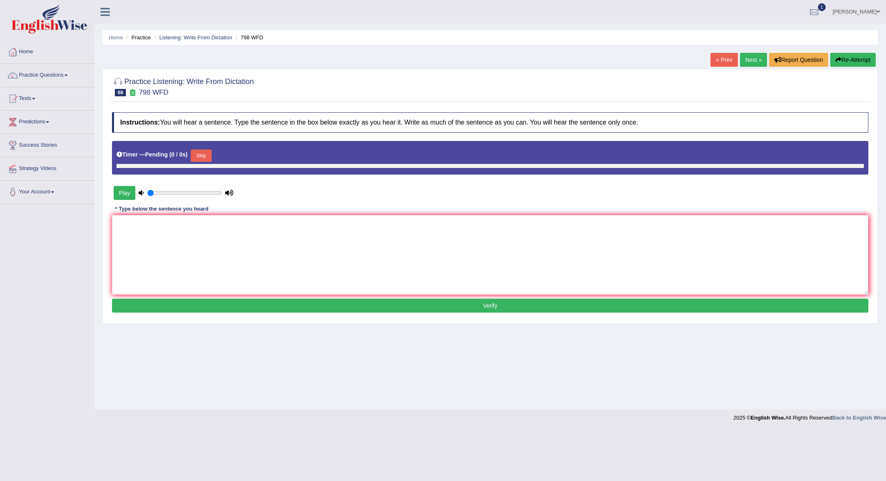
type input "0.45"
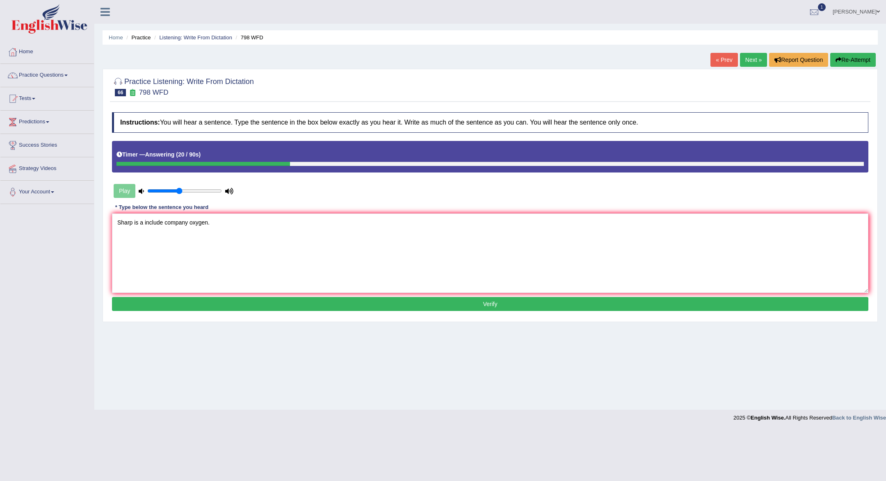
type textarea "Sharp is a include company oxygen."
click at [452, 304] on button "Verify" at bounding box center [490, 304] width 756 height 14
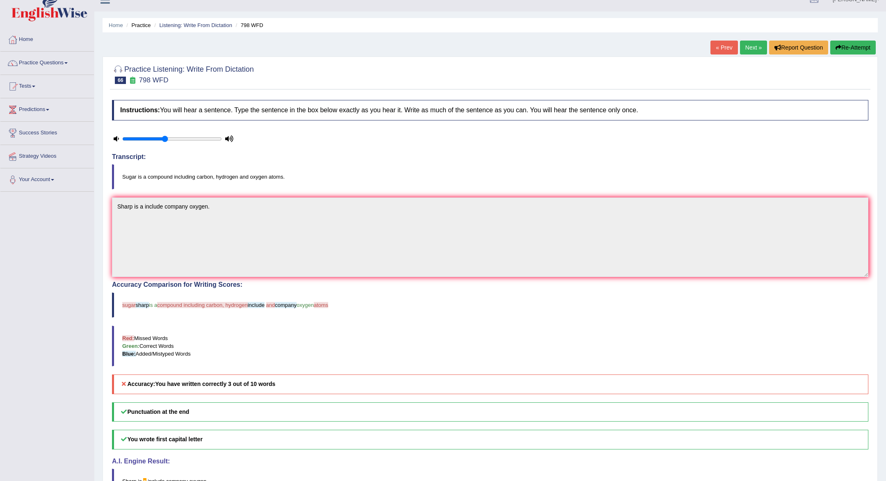
scroll to position [9, 0]
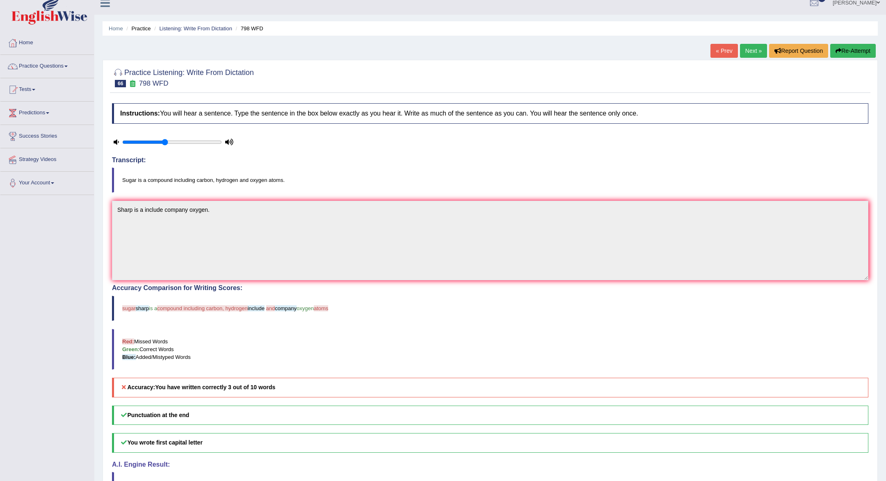
click at [757, 50] on link "Next »" at bounding box center [753, 51] width 27 height 14
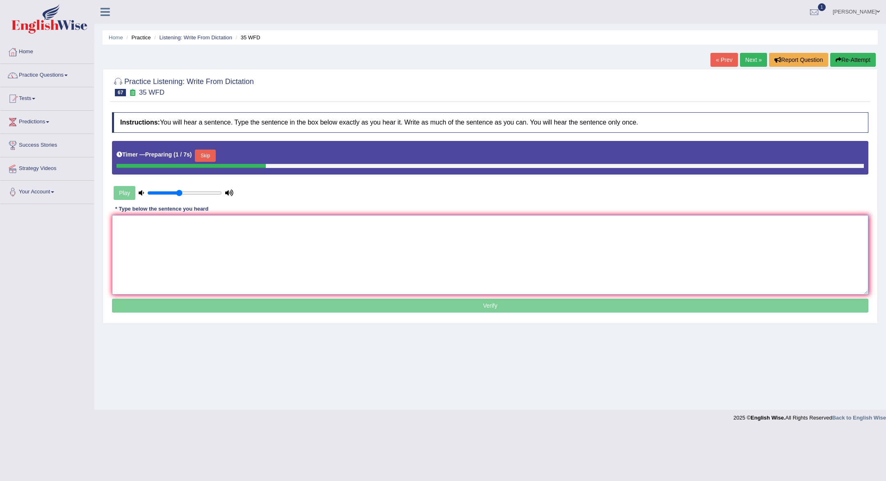
click at [530, 238] on textarea at bounding box center [490, 255] width 756 height 80
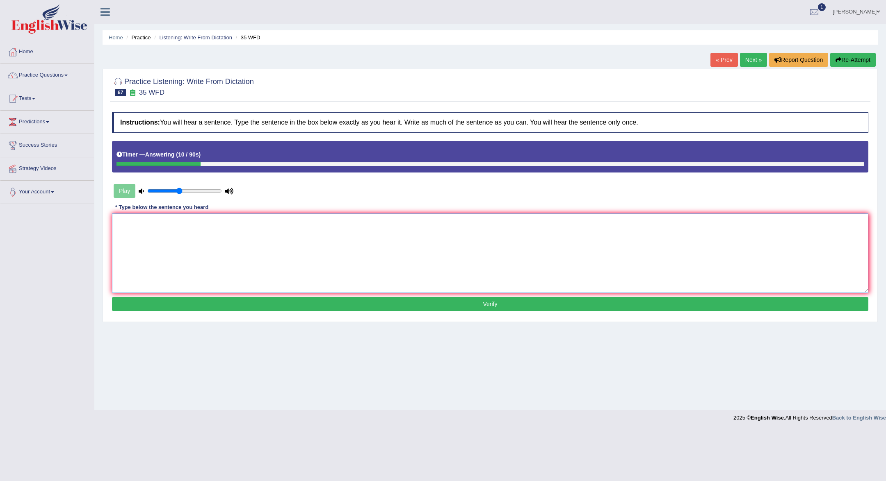
click at [486, 264] on textarea at bounding box center [490, 254] width 756 height 80
type textarea "Students study enviroment biology need to hard work."
click at [490, 303] on button "Verify" at bounding box center [490, 304] width 756 height 14
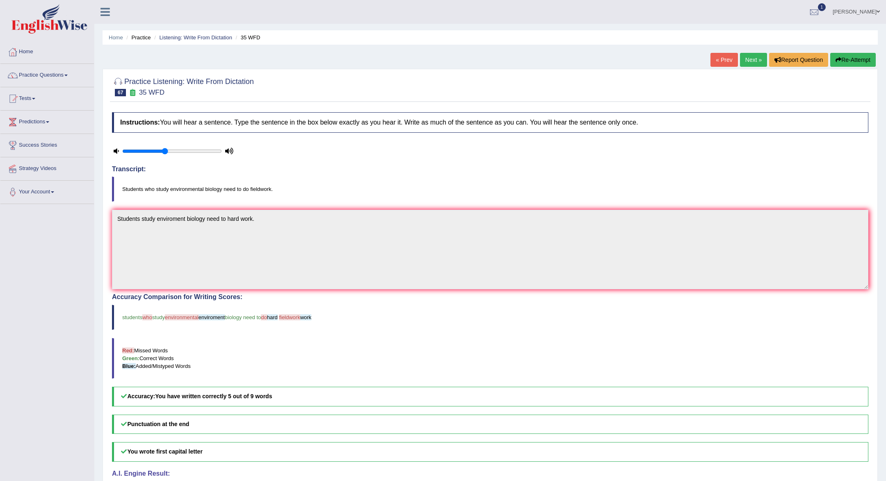
click at [745, 59] on link "Next »" at bounding box center [753, 60] width 27 height 14
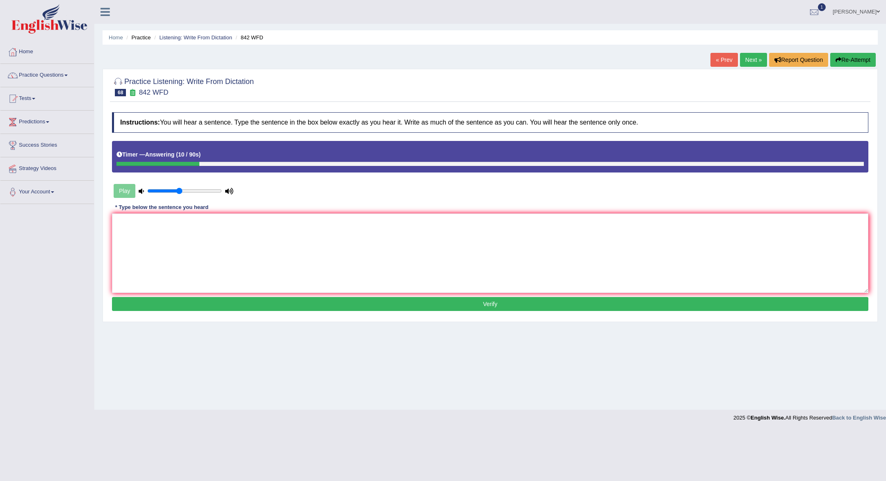
click at [325, 269] on textarea at bounding box center [490, 254] width 756 height 80
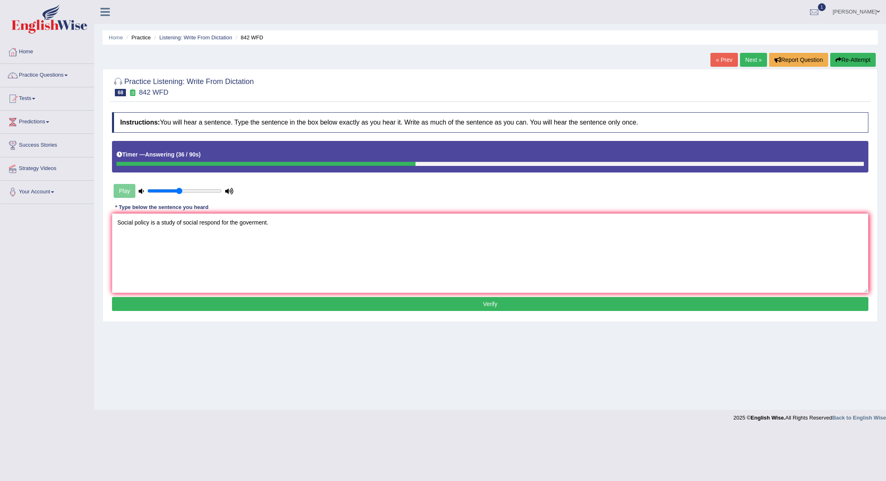
click at [255, 224] on textarea "Social policy is a study of social respond for the goverment." at bounding box center [490, 254] width 756 height 80
type textarea "Social policy is a study of social respond for the government."
click at [351, 301] on button "Verify" at bounding box center [490, 304] width 756 height 14
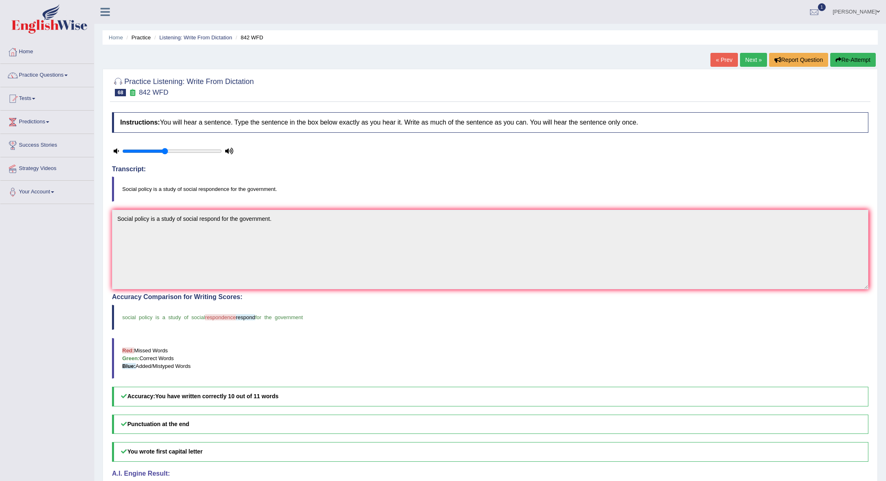
click at [749, 62] on link "Next »" at bounding box center [753, 60] width 27 height 14
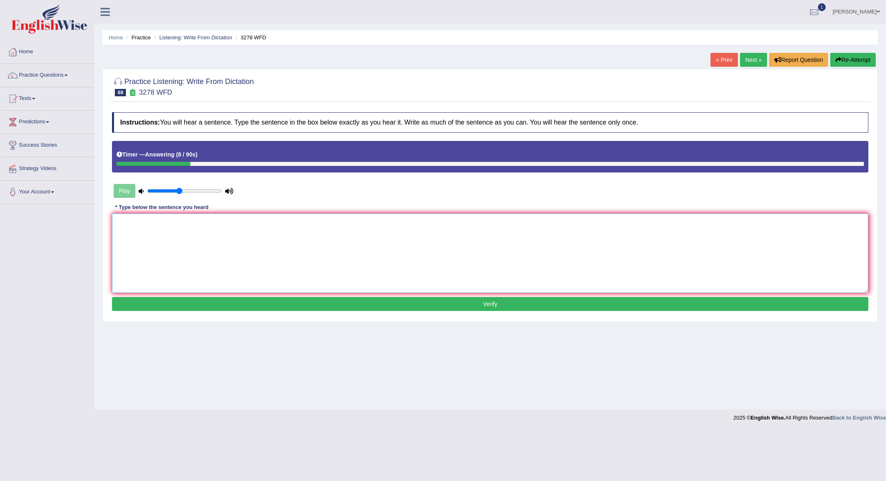
click at [670, 240] on textarea at bounding box center [490, 254] width 756 height 80
type textarea "It is important to plan your study time carefully."
click at [600, 301] on button "Verify" at bounding box center [490, 304] width 756 height 14
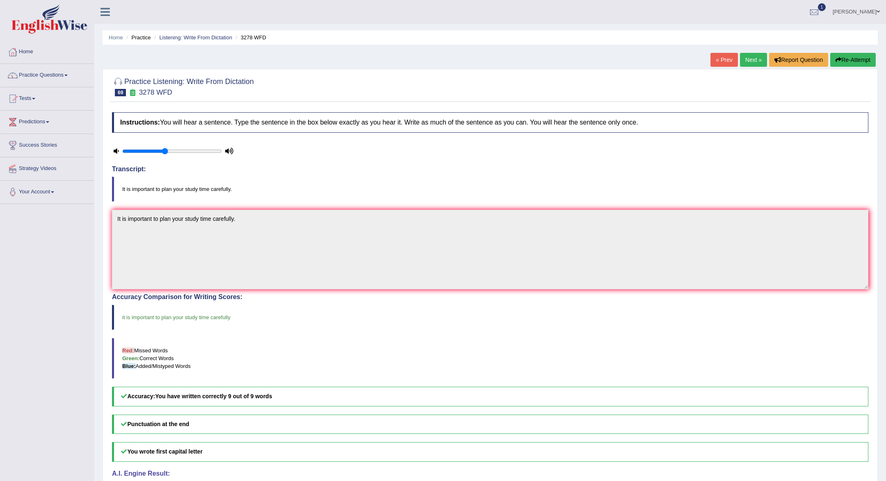
click at [749, 55] on link "Next »" at bounding box center [753, 60] width 27 height 14
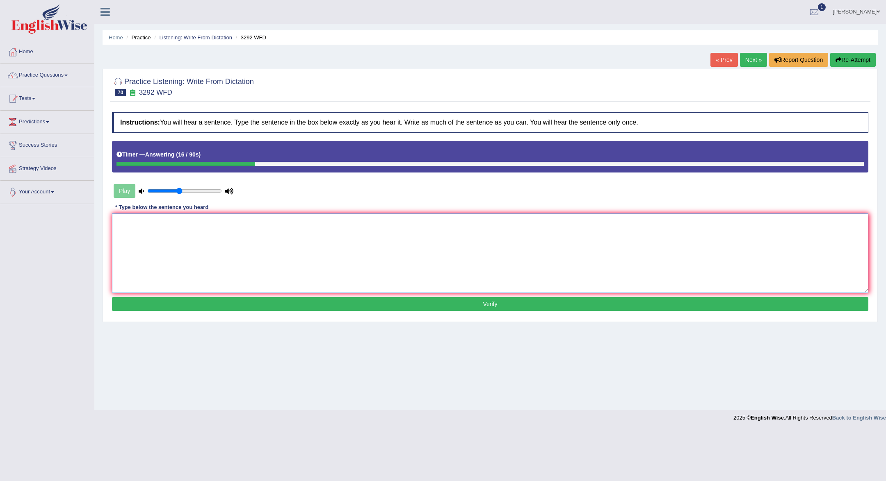
click at [557, 285] on textarea at bounding box center [490, 254] width 756 height 80
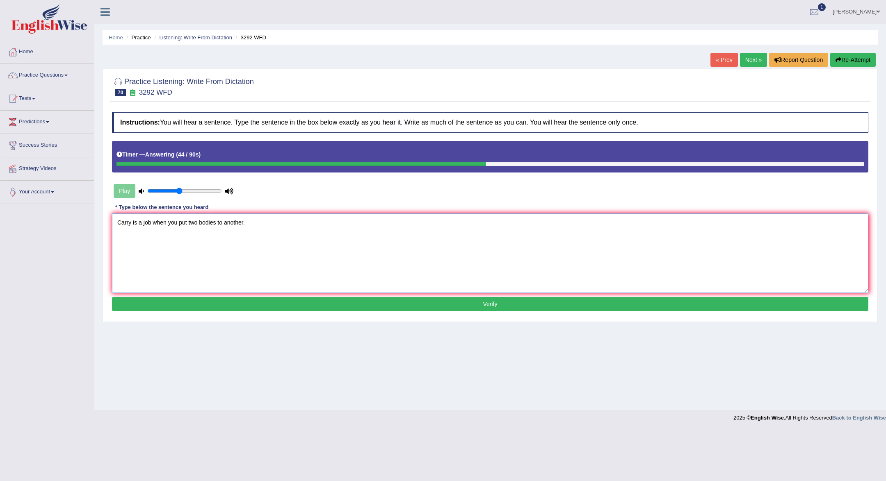
type textarea "Carry is a job when you put two bodies to another."
click at [568, 304] on button "Verify" at bounding box center [490, 304] width 756 height 14
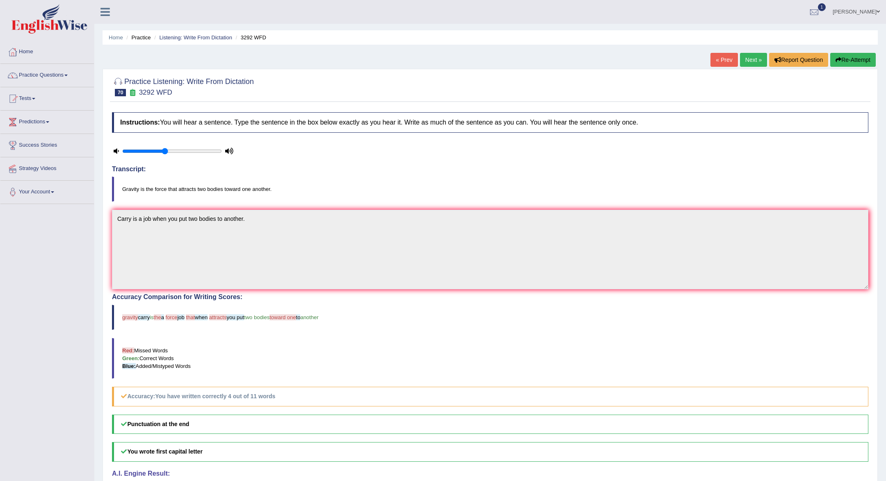
click at [752, 59] on link "Next »" at bounding box center [753, 60] width 27 height 14
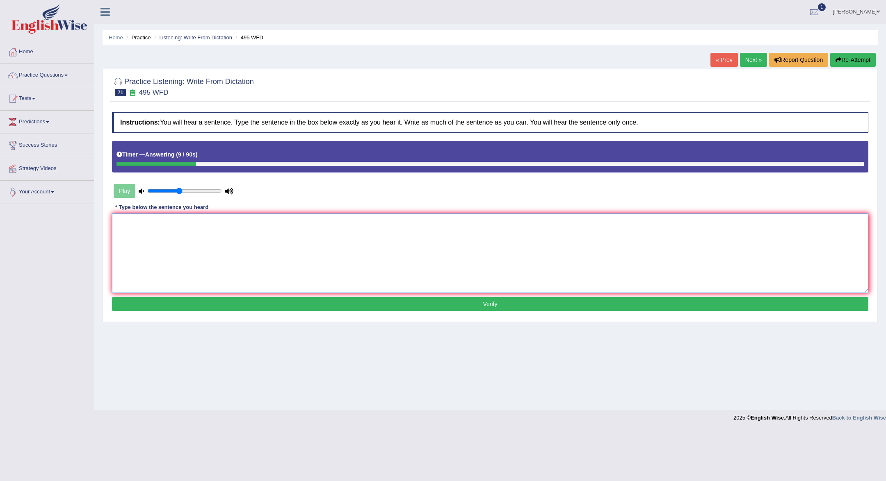
click at [563, 280] on textarea at bounding box center [490, 254] width 756 height 80
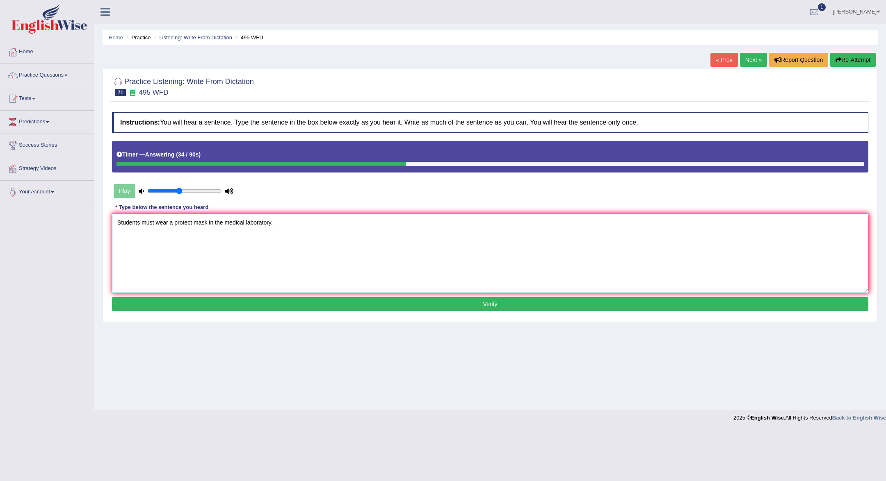
type textarea "Students must wear a protect mask in the medical laboratory,"
click at [495, 304] on button "Verify" at bounding box center [490, 304] width 756 height 14
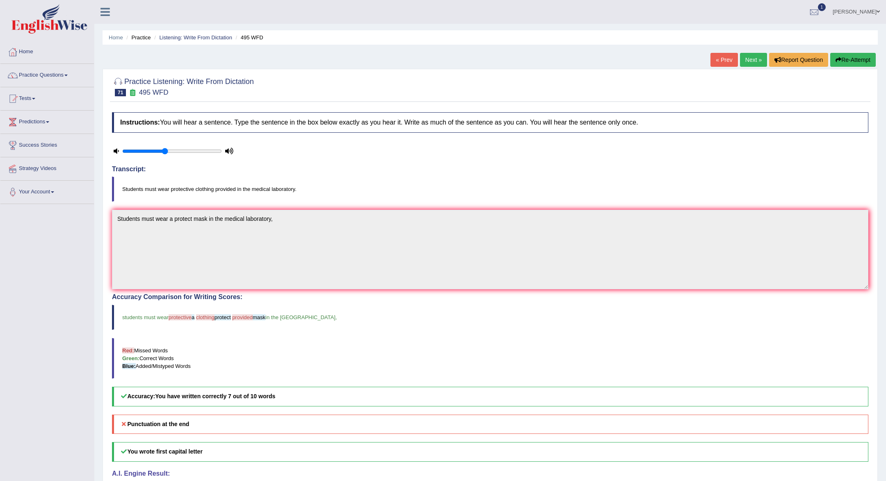
click at [750, 60] on link "Next »" at bounding box center [753, 60] width 27 height 14
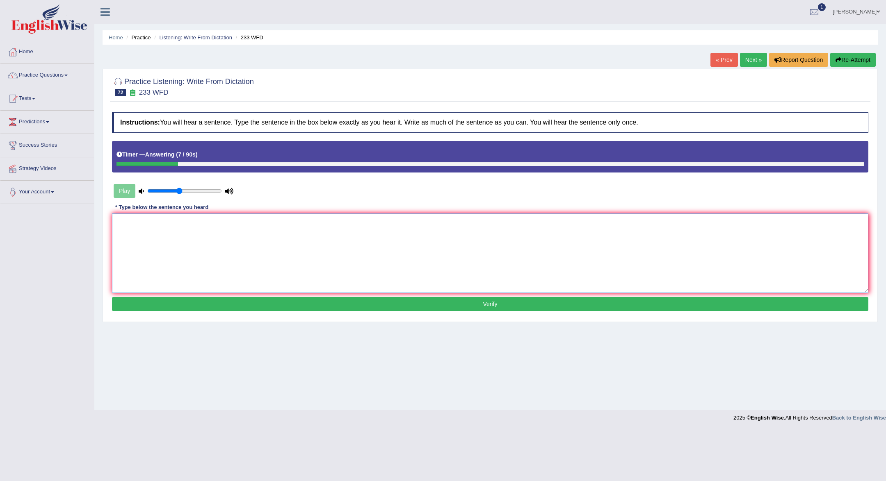
click at [510, 281] on textarea at bounding box center [490, 254] width 756 height 80
type textarea "Teachers talk to children simplify."
click at [513, 305] on button "Verify" at bounding box center [490, 304] width 756 height 14
